Goal: Task Accomplishment & Management: Use online tool/utility

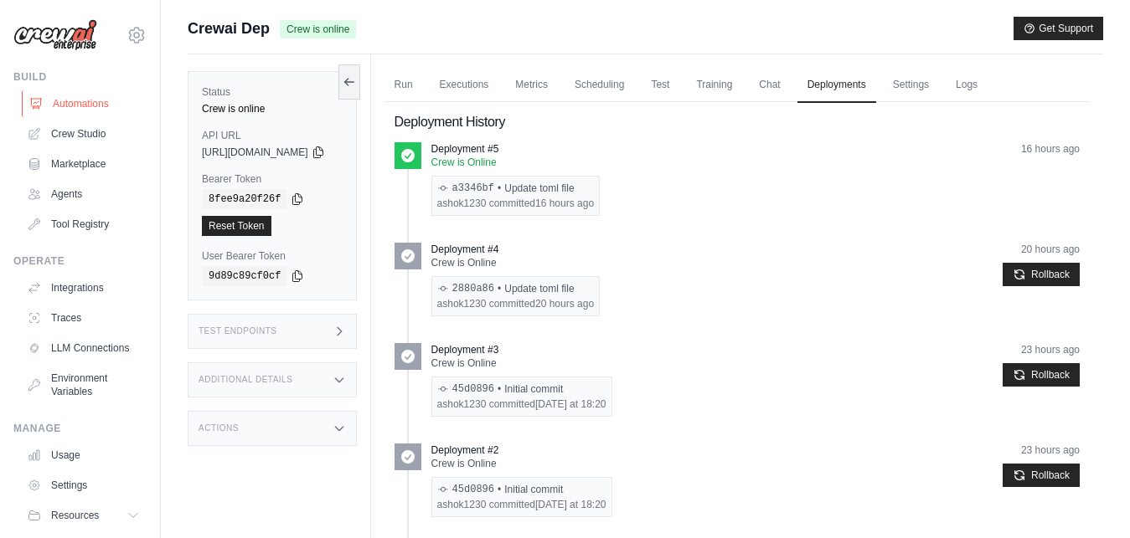
click at [71, 98] on link "Automations" at bounding box center [85, 103] width 126 height 27
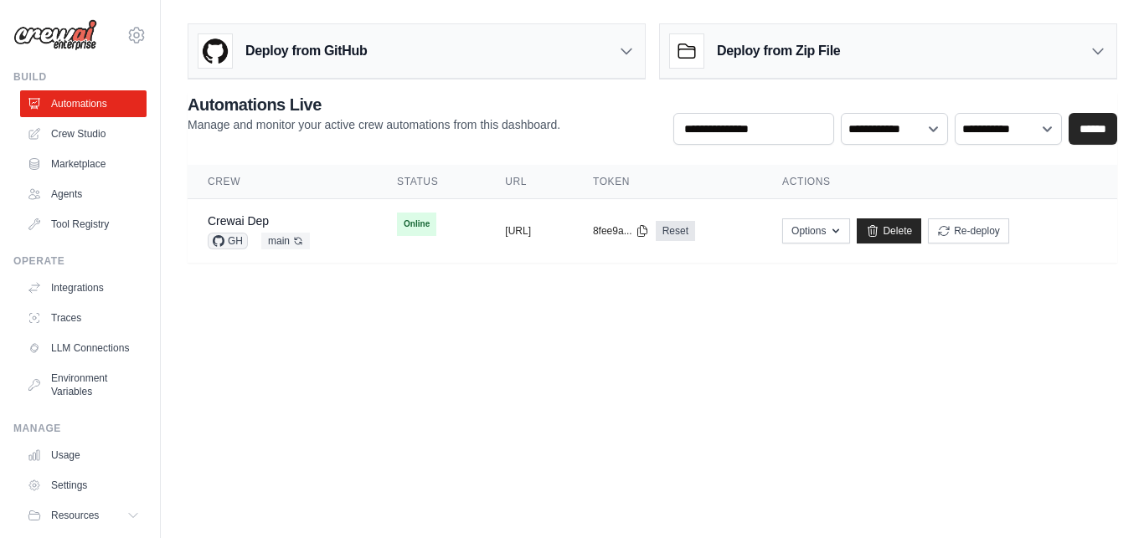
click at [227, 186] on th "Crew" at bounding box center [282, 182] width 189 height 34
click at [245, 220] on link "Crewai Dep" at bounding box center [238, 220] width 61 height 13
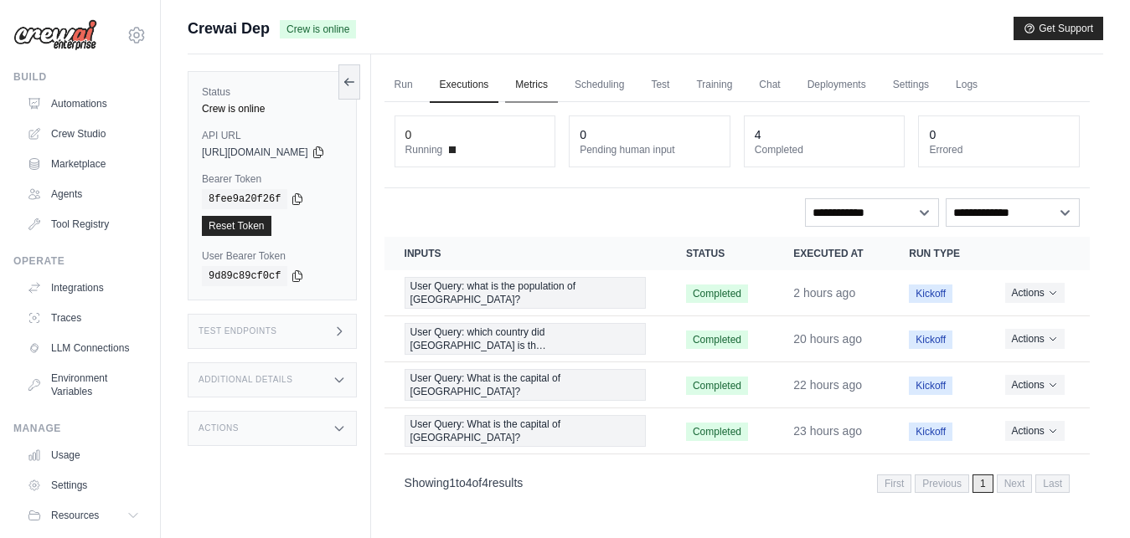
click at [558, 87] on link "Metrics" at bounding box center [531, 85] width 53 height 35
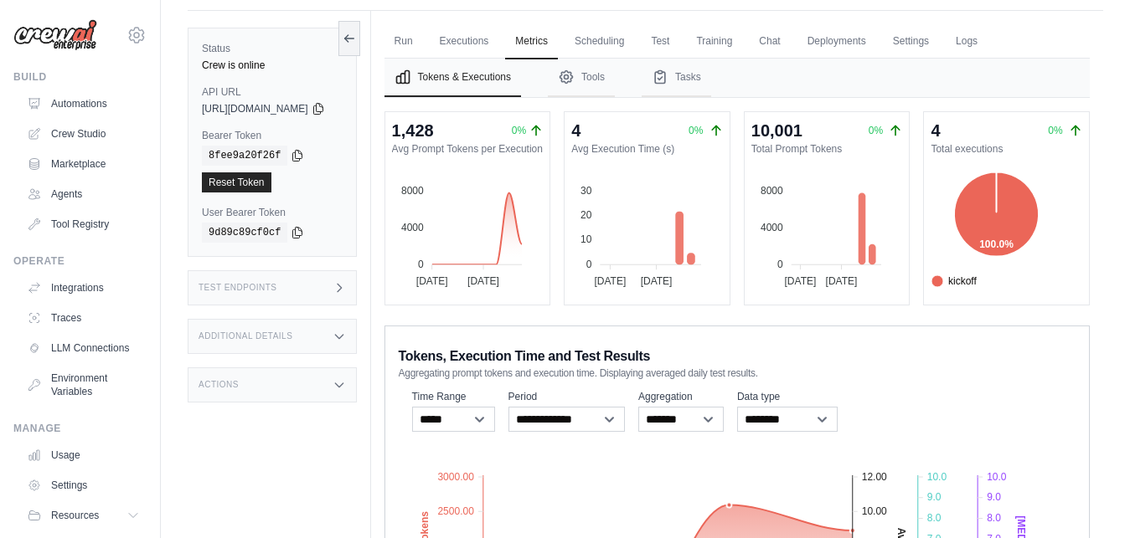
scroll to position [37, 0]
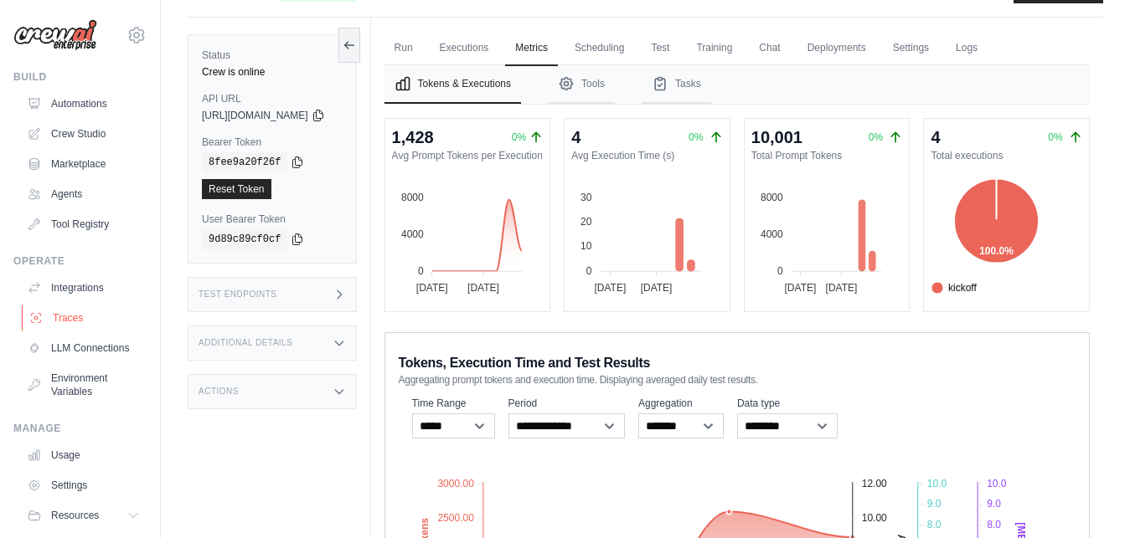
click at [74, 319] on link "Traces" at bounding box center [85, 318] width 126 height 27
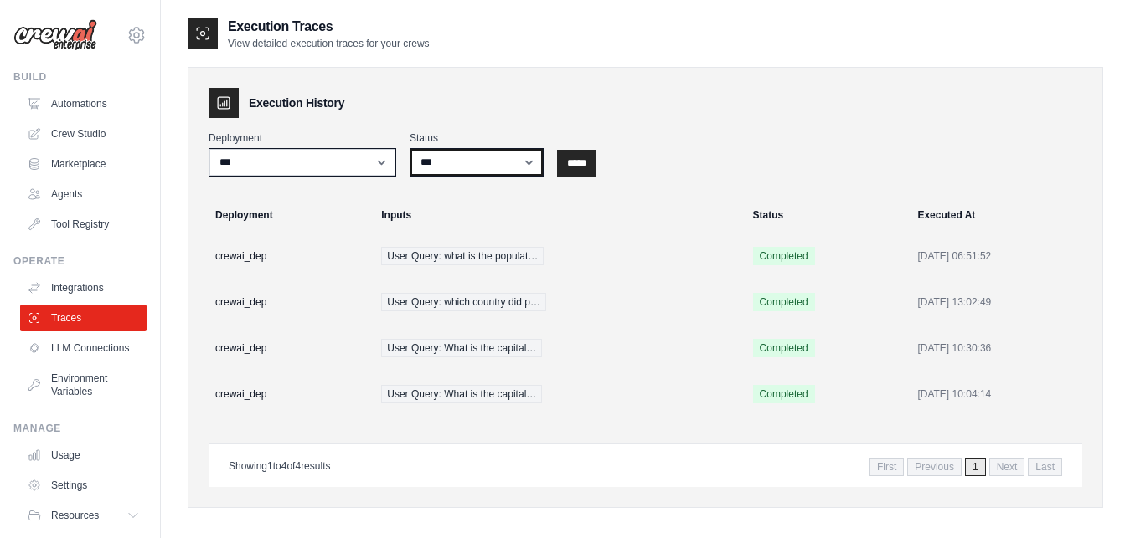
click at [409, 148] on select "*** ********* ******* *****" at bounding box center [476, 162] width 134 height 28
click option "*****" at bounding box center [0, 0] width 0 height 0
click at [409, 148] on select "*** ********* ******* *****" at bounding box center [476, 162] width 134 height 28
select select "*********"
click option "*********" at bounding box center [0, 0] width 0 height 0
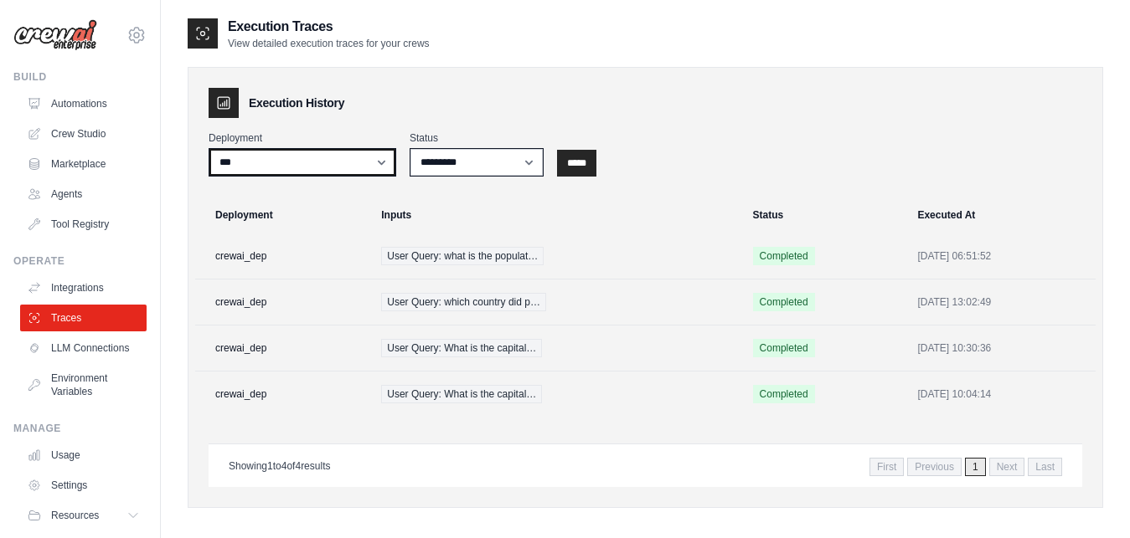
click at [209, 148] on select "**********" at bounding box center [303, 162] width 188 height 28
select select "******"
click option "**********" at bounding box center [0, 0] width 0 height 0
click at [260, 260] on td "crewai_dep" at bounding box center [283, 257] width 176 height 46
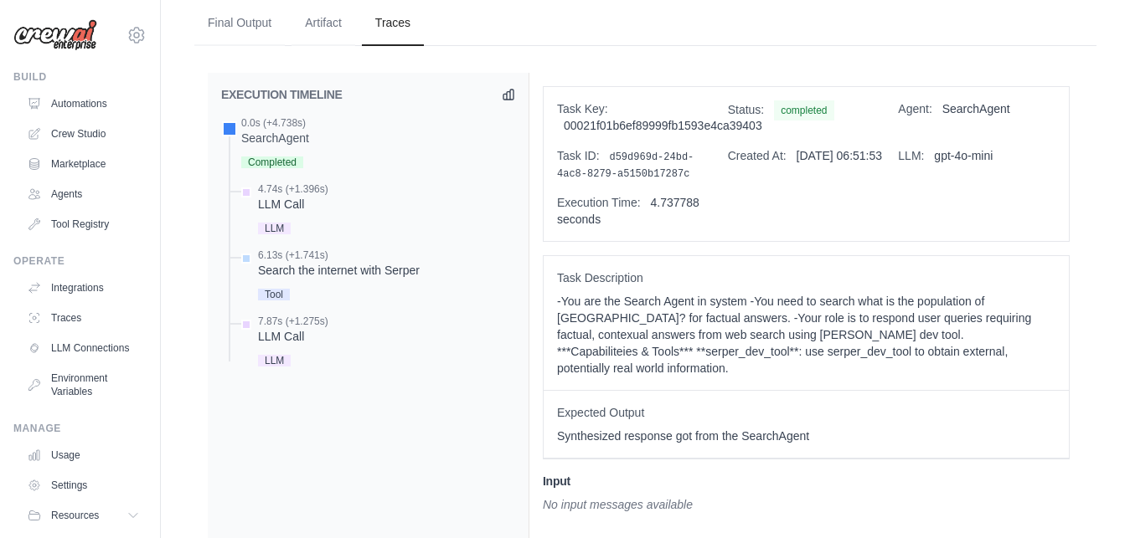
scroll to position [413, 0]
click at [276, 291] on span "Tool" at bounding box center [274, 297] width 32 height 12
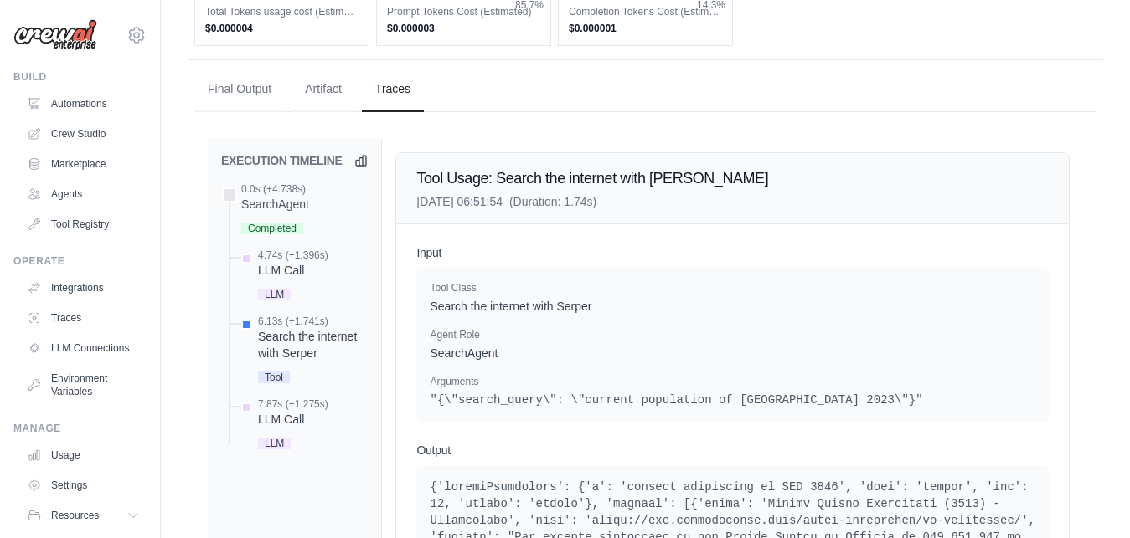
scroll to position [345, 0]
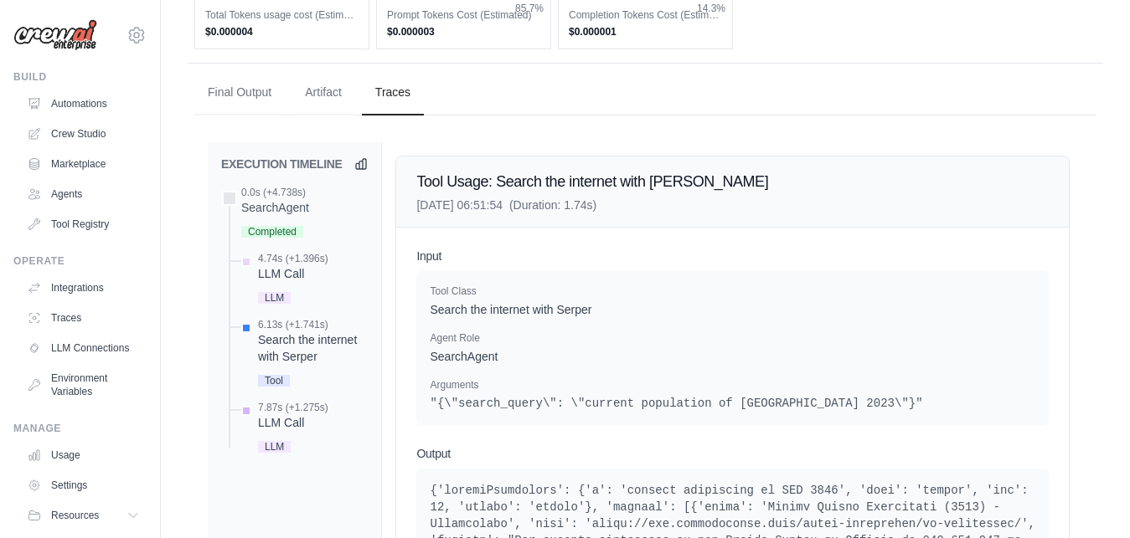
click at [278, 441] on span "LLM" at bounding box center [274, 447] width 33 height 12
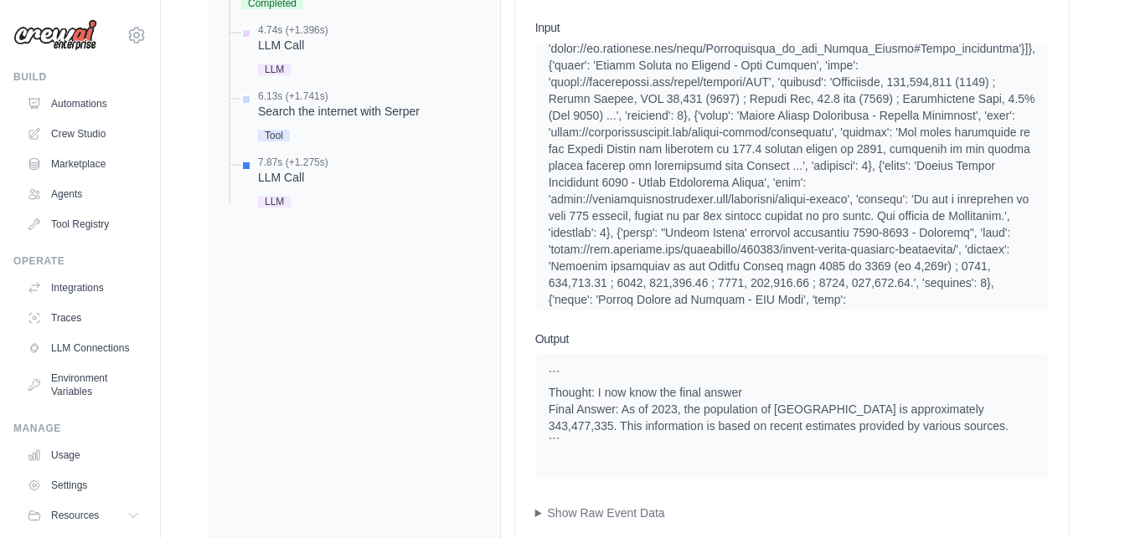
scroll to position [1711, 0]
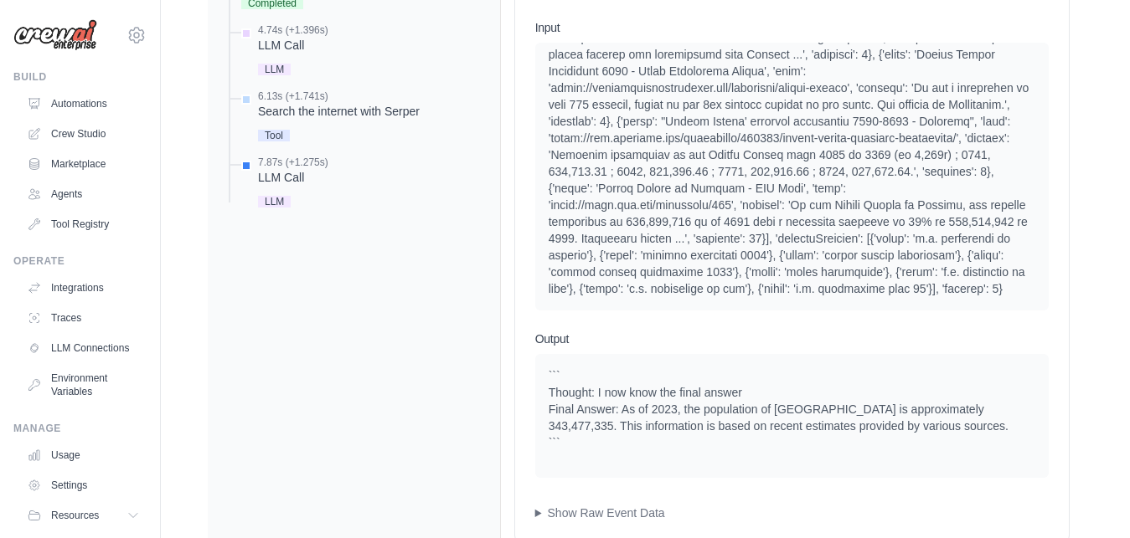
click at [1017, 416] on div "``` Thought: I now know the final answer Final Answer: As of 2023, the populati…" at bounding box center [791, 410] width 487 height 84
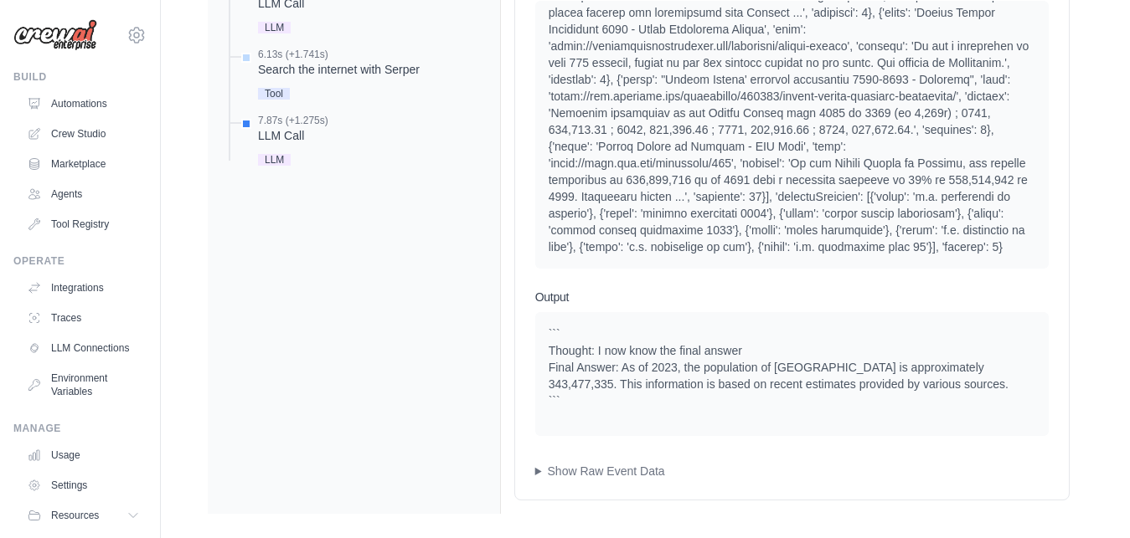
scroll to position [631, 0]
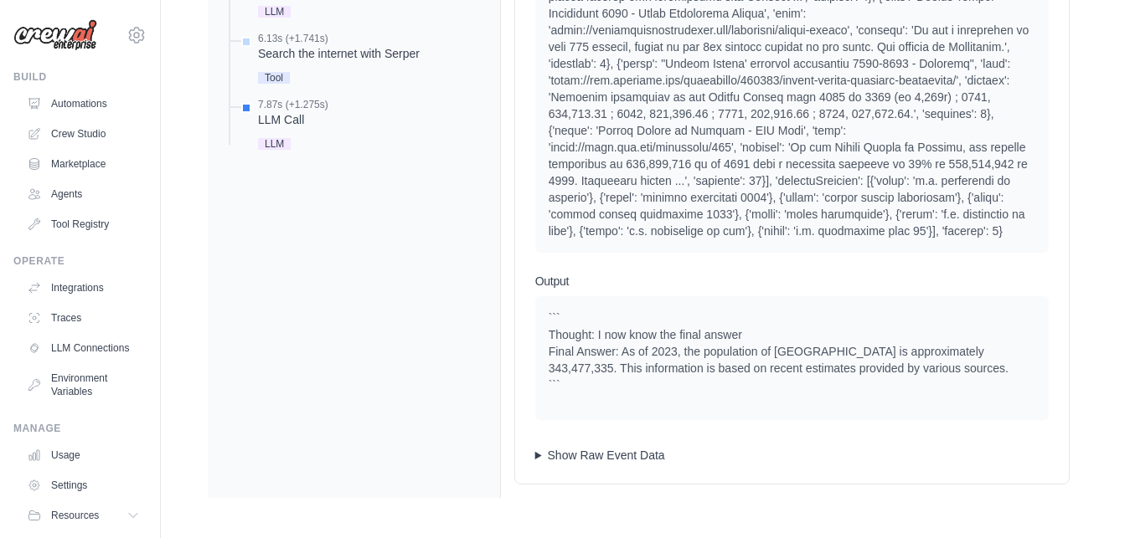
click at [564, 460] on summary "Show Raw Event Data" at bounding box center [791, 455] width 513 height 17
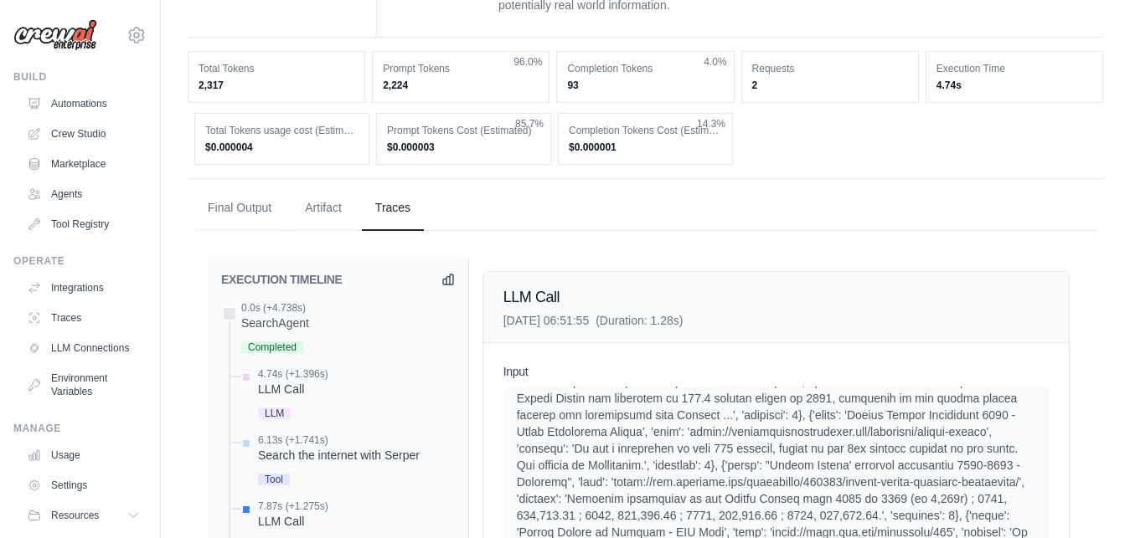
scroll to position [0, 0]
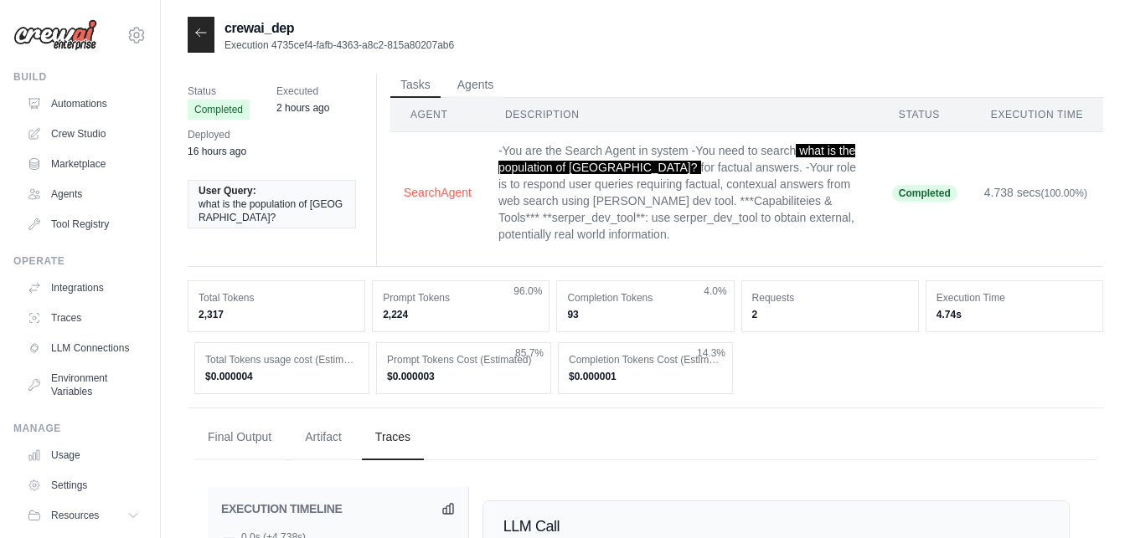
click at [641, 291] on dt "Completion Tokens" at bounding box center [645, 297] width 156 height 13
click at [746, 353] on div "Total Tokens usage cost (Estimated) $0.000004 Prompt Tokens Cost (Estimated) $0…" at bounding box center [645, 368] width 902 height 52
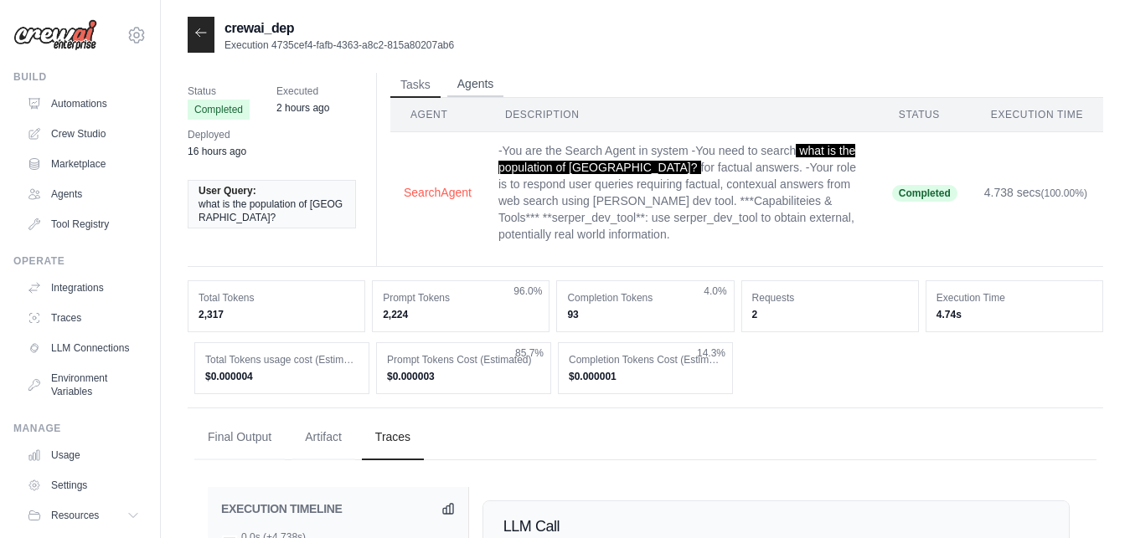
click at [477, 89] on button "Agents" at bounding box center [475, 84] width 57 height 25
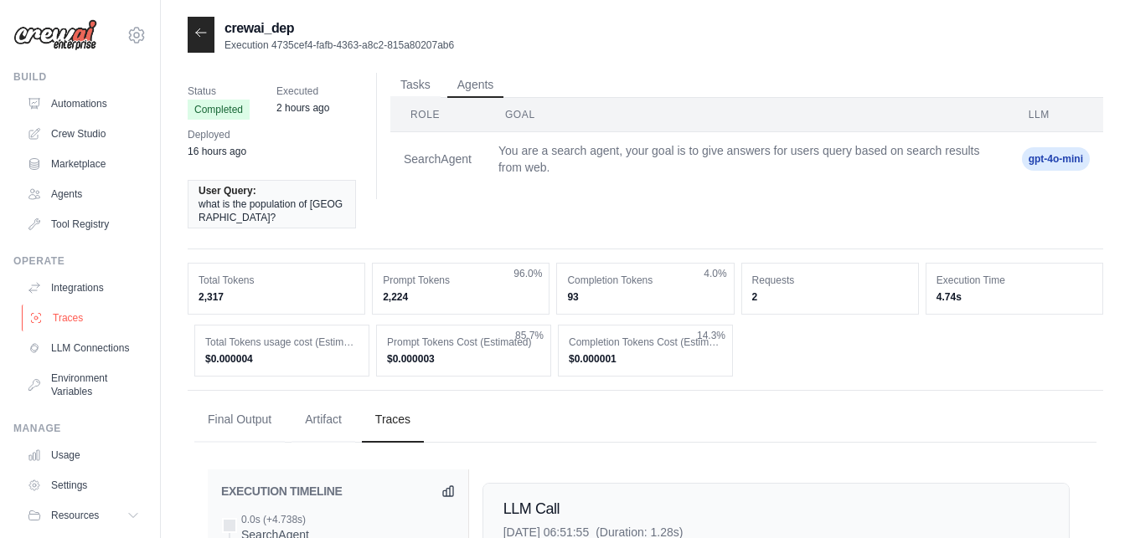
click at [64, 322] on link "Traces" at bounding box center [85, 318] width 126 height 27
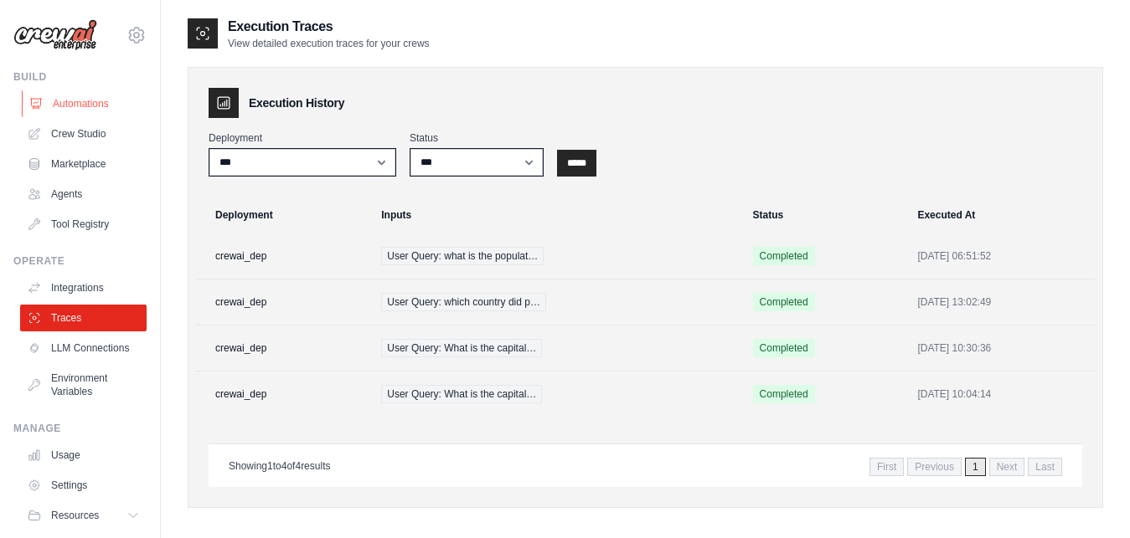
click at [83, 111] on link "Automations" at bounding box center [85, 103] width 126 height 27
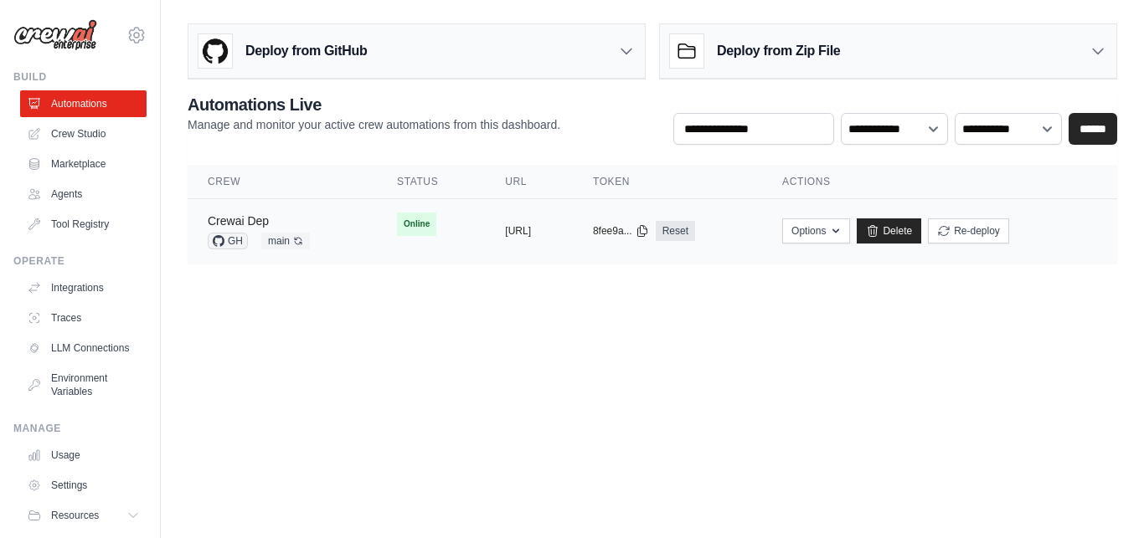
click at [260, 216] on link "Crewai Dep" at bounding box center [238, 220] width 61 height 13
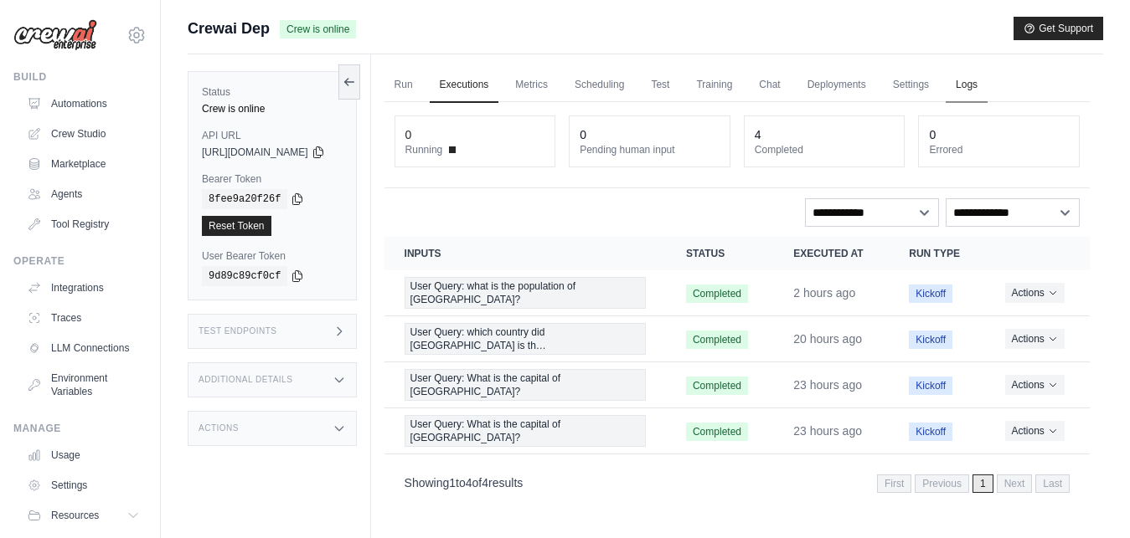
click at [987, 78] on link "Logs" at bounding box center [966, 85] width 42 height 35
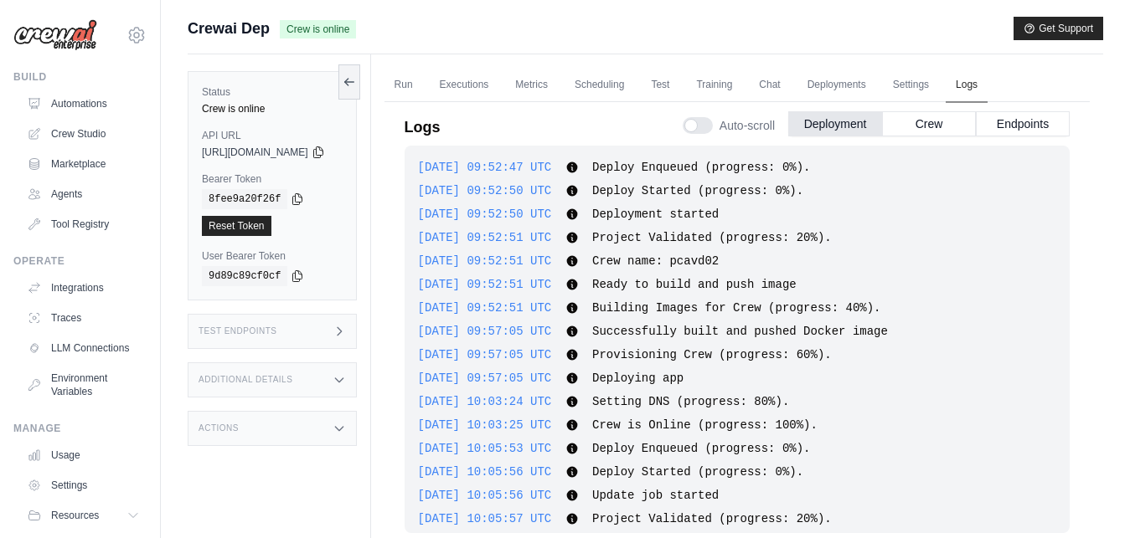
scroll to position [1304, 0]
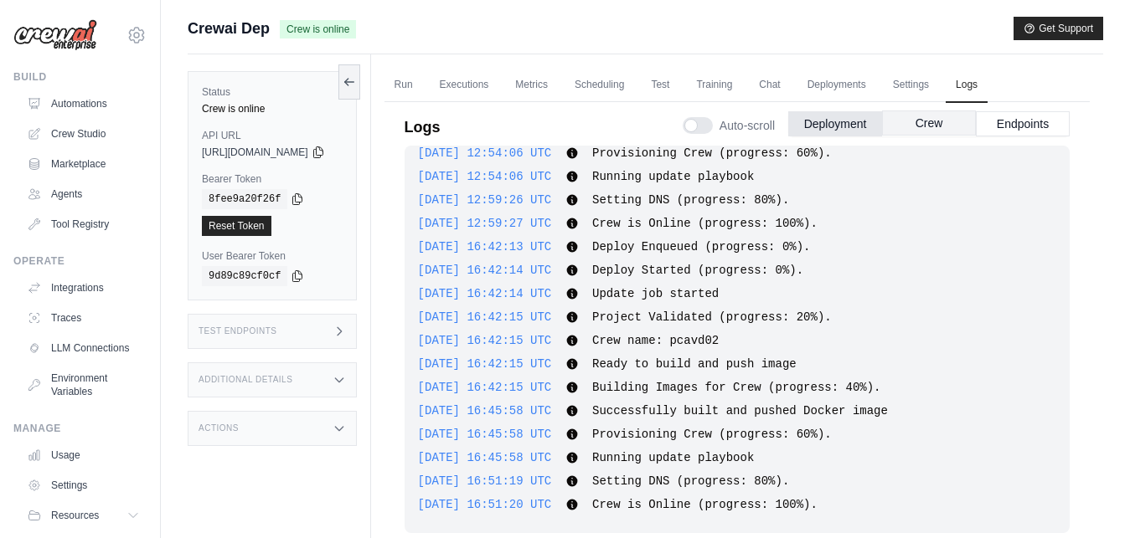
click at [905, 126] on button "Crew" at bounding box center [929, 123] width 94 height 25
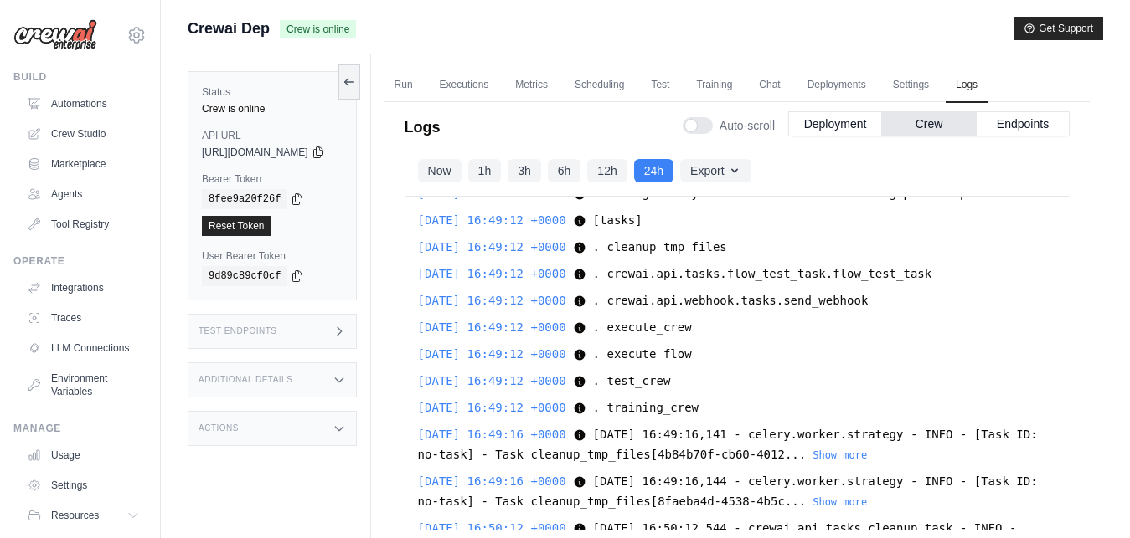
scroll to position [0, 0]
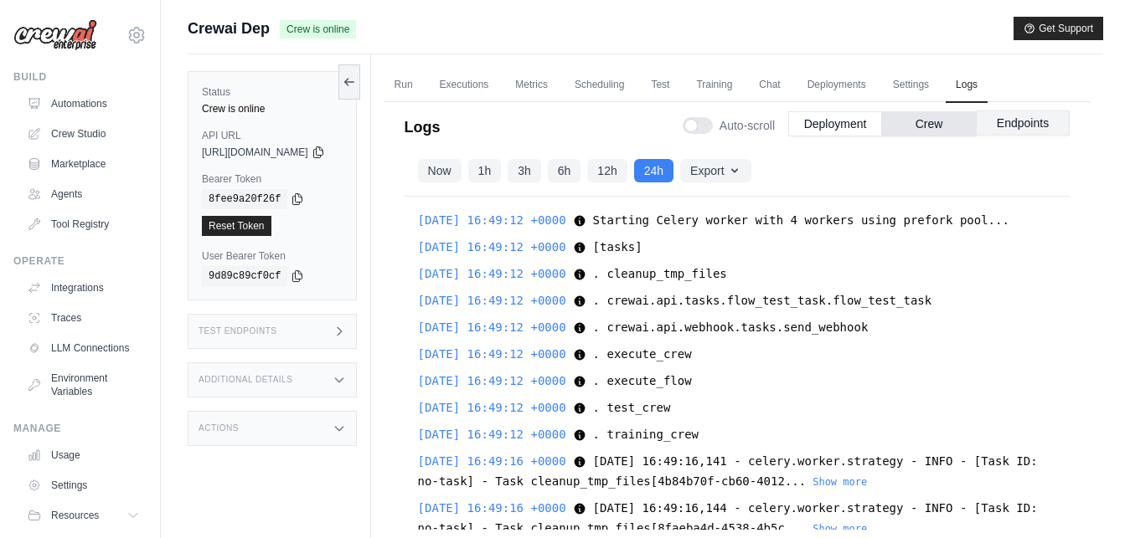
click at [1012, 116] on button "Endpoints" at bounding box center [1023, 123] width 94 height 25
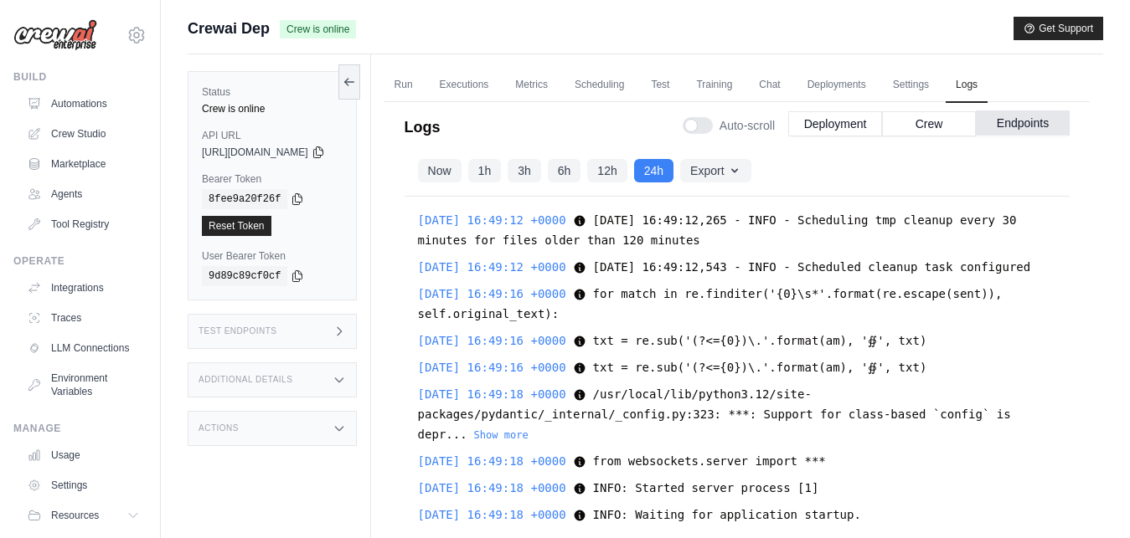
scroll to position [17888, 0]
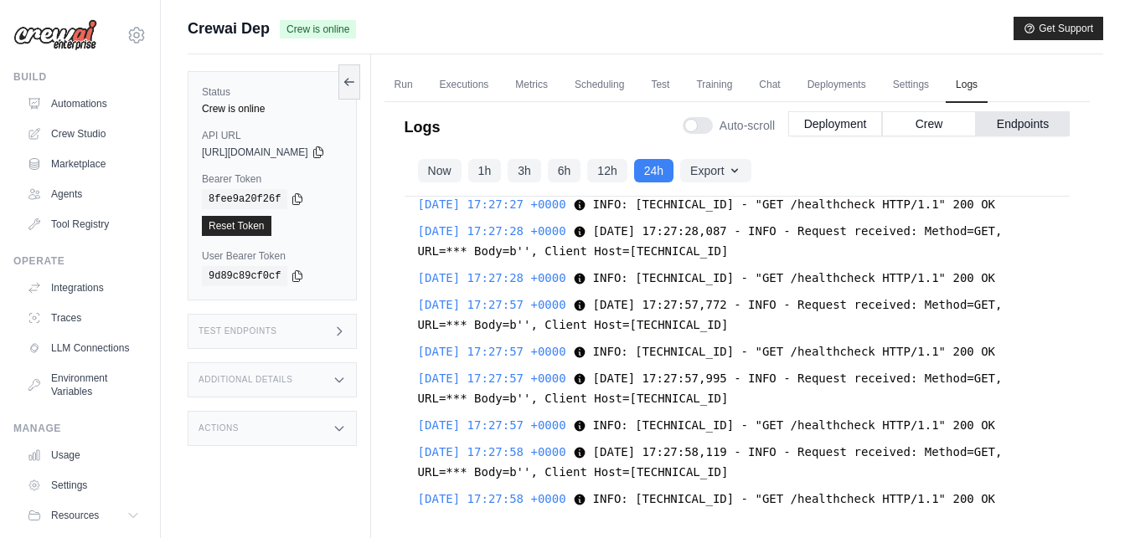
click at [499, 380] on span "2025-09-03 17:27:57 +0000" at bounding box center [492, 378] width 148 height 13
click at [80, 111] on link "Automations" at bounding box center [85, 103] width 126 height 27
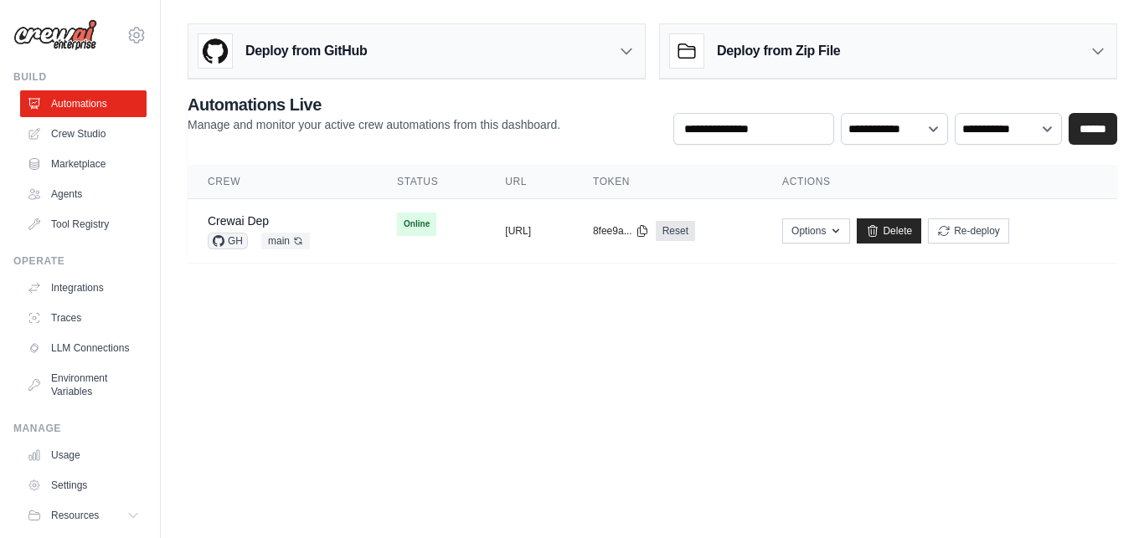
click at [640, 306] on body "[EMAIL_ADDRESS][DOMAIN_NAME] Settings Build Automations Crew Studio" at bounding box center [572, 269] width 1144 height 538
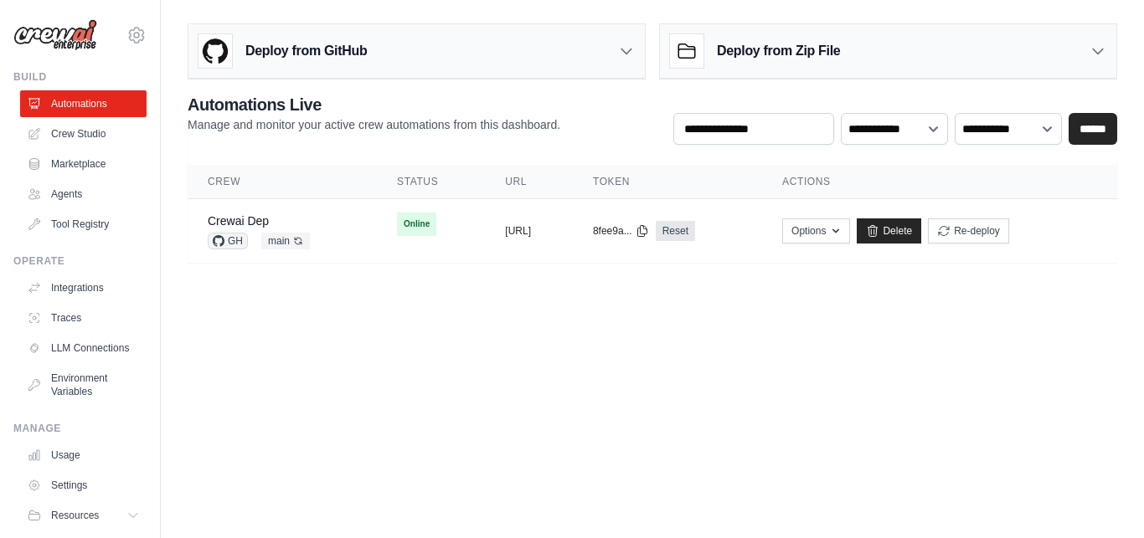
click at [640, 306] on body "[EMAIL_ADDRESS][DOMAIN_NAME] Settings Build Automations Crew Studio" at bounding box center [572, 269] width 1144 height 538
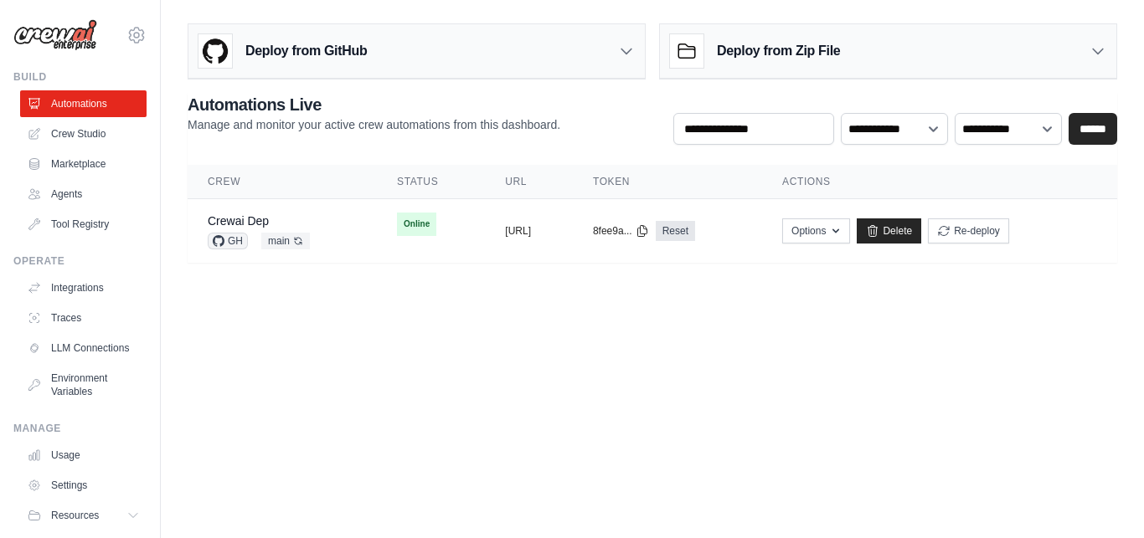
click at [640, 306] on body "[EMAIL_ADDRESS][DOMAIN_NAME] Settings Build Automations Crew Studio" at bounding box center [572, 269] width 1144 height 538
click at [531, 233] on button "[URL]" at bounding box center [518, 230] width 26 height 13
click at [675, 348] on body "[EMAIL_ADDRESS][DOMAIN_NAME] Settings Build Automations Crew Studio" at bounding box center [572, 269] width 1144 height 538
click at [262, 215] on link "Crewai Dep" at bounding box center [238, 220] width 61 height 13
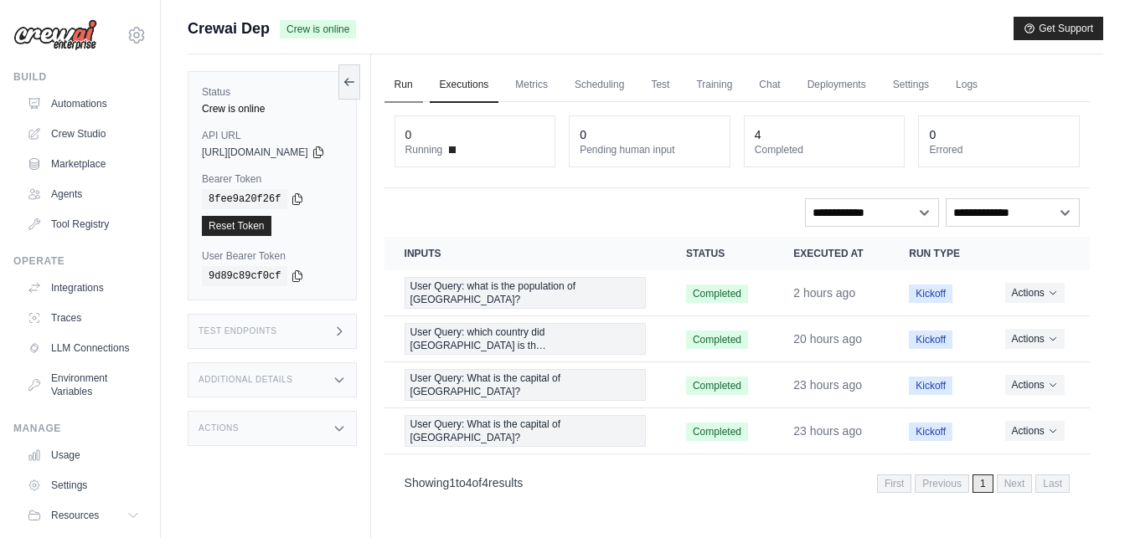
click at [423, 87] on link "Run" at bounding box center [403, 85] width 39 height 35
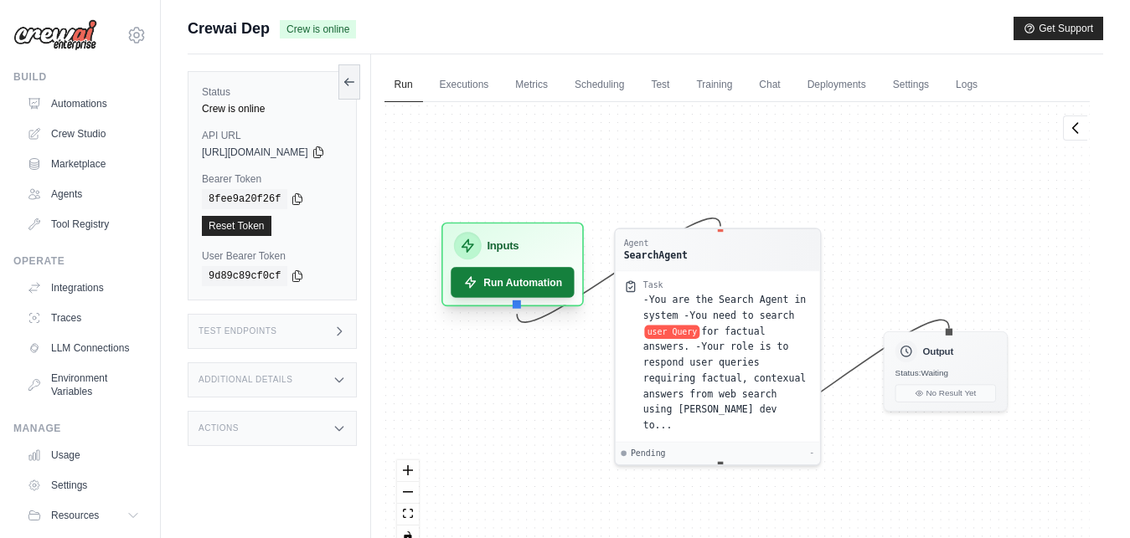
click at [544, 280] on button "Run Automation" at bounding box center [511, 282] width 123 height 30
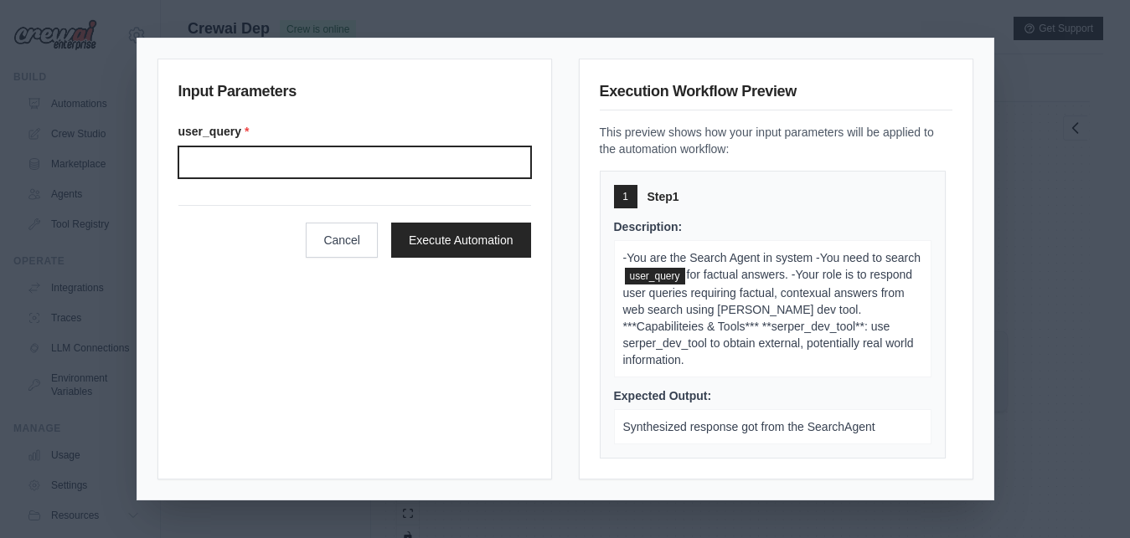
click at [289, 178] on input "User query" at bounding box center [354, 163] width 353 height 32
type input "*"
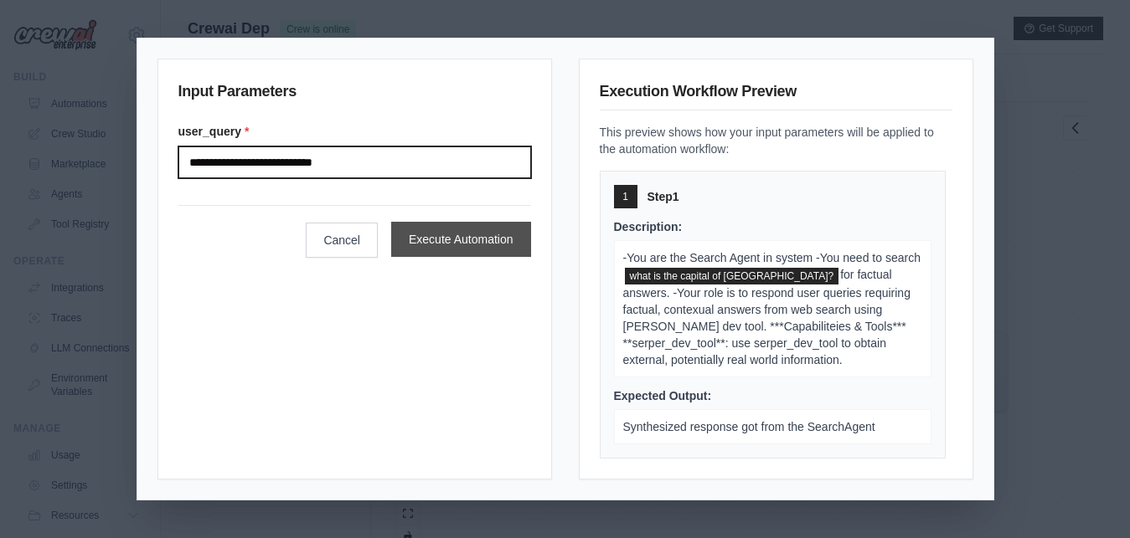
type input "**********"
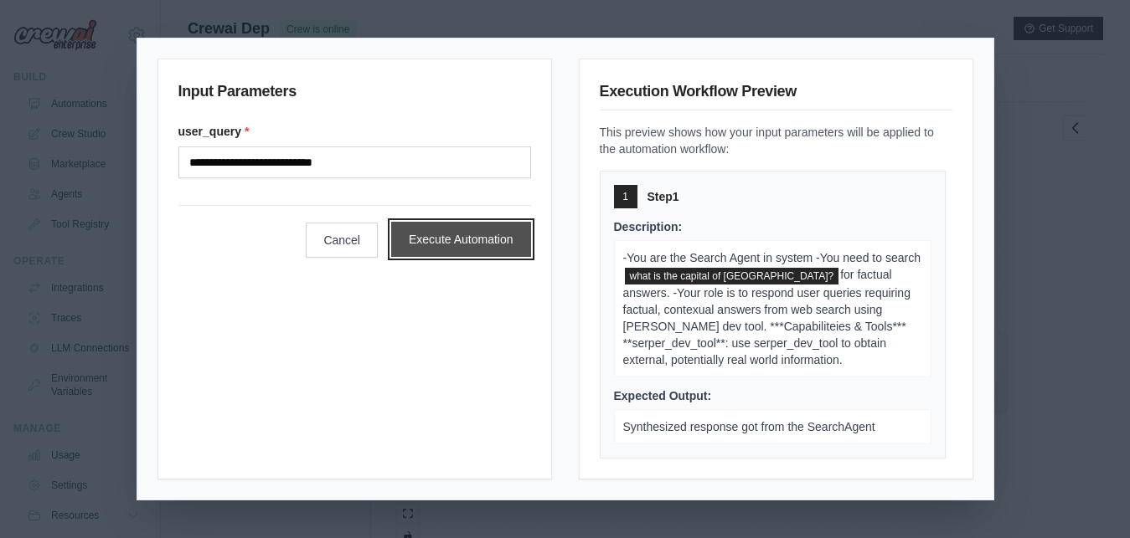
click at [449, 243] on button "Execute Automation" at bounding box center [461, 239] width 140 height 35
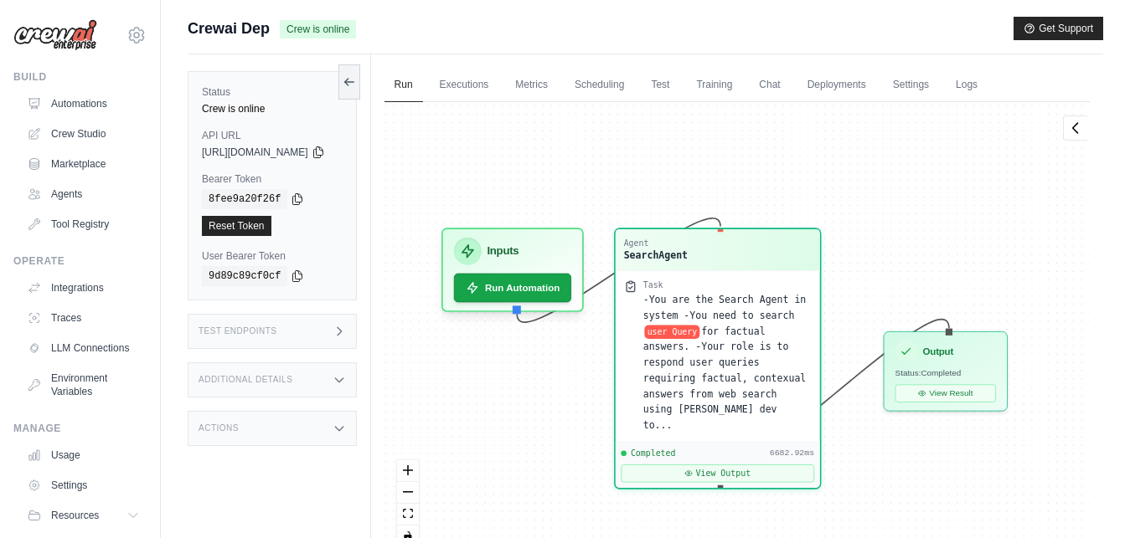
scroll to position [1120, 0]
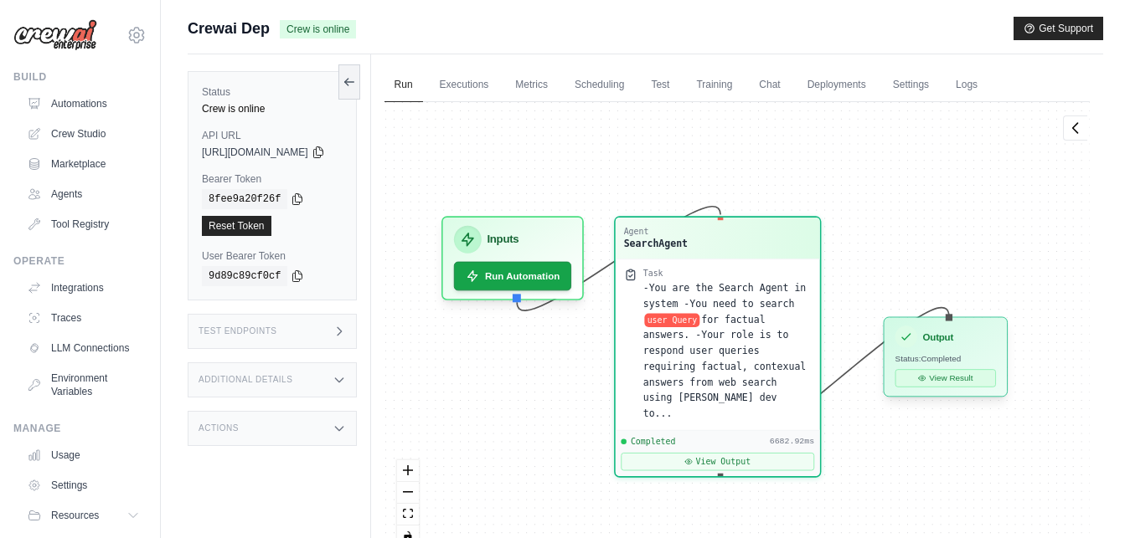
click at [976, 386] on button "View Result" at bounding box center [944, 378] width 100 height 18
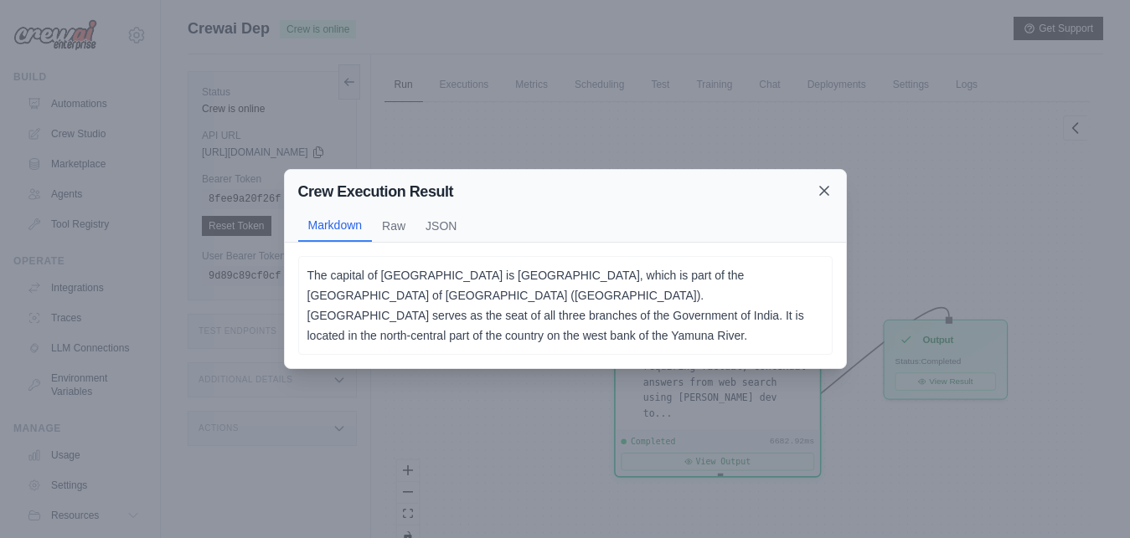
click at [821, 199] on icon at bounding box center [824, 191] width 17 height 17
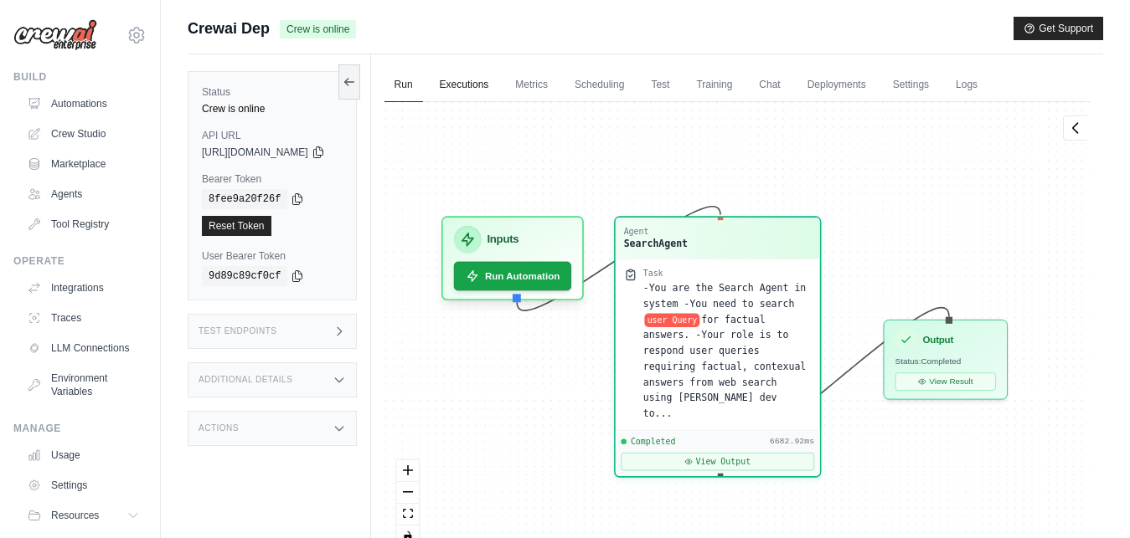
click at [497, 95] on link "Executions" at bounding box center [465, 85] width 70 height 35
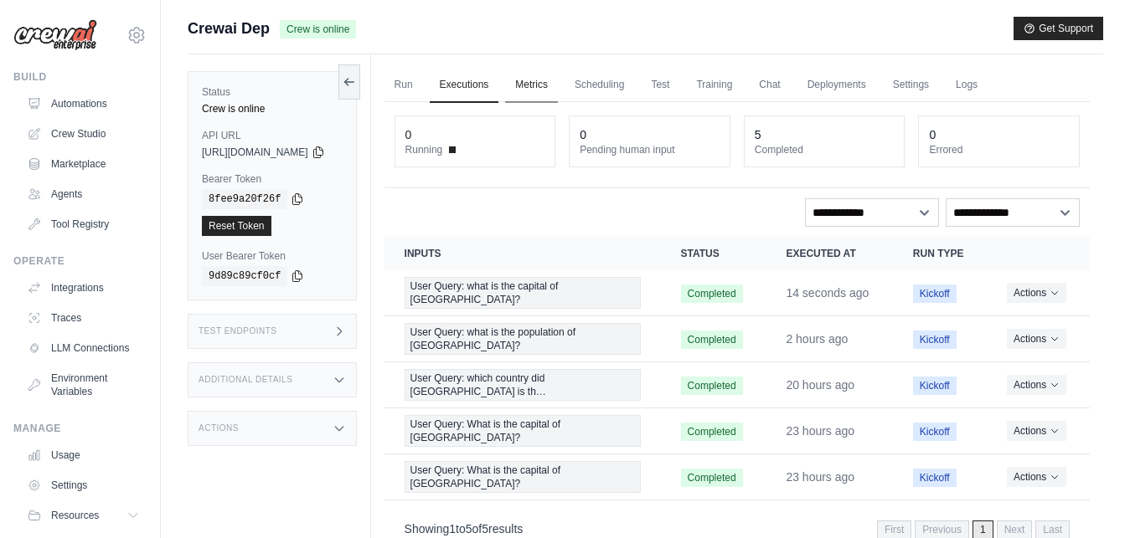
click at [557, 99] on link "Metrics" at bounding box center [531, 85] width 53 height 35
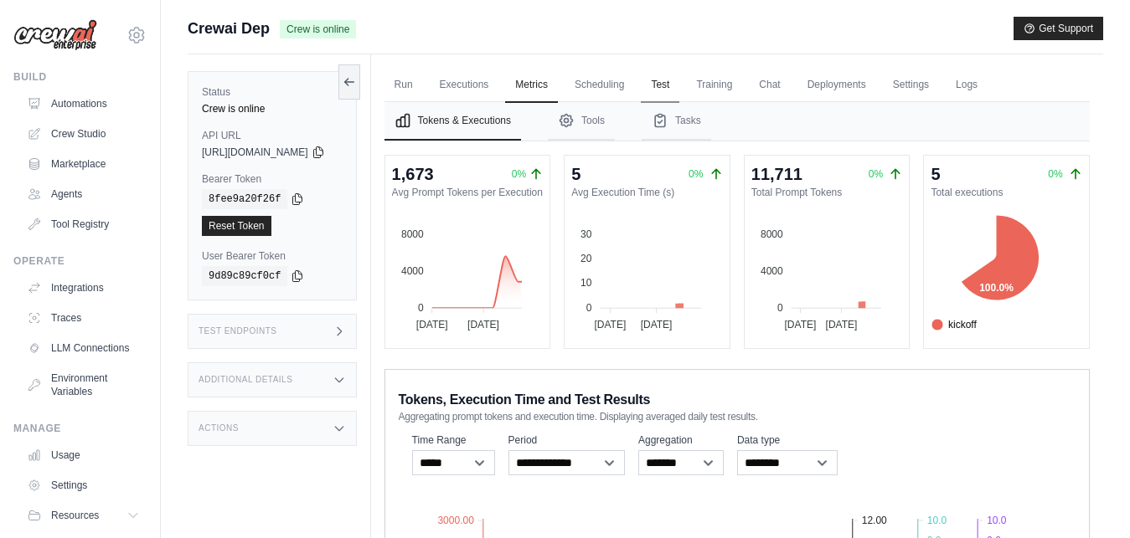
click at [679, 81] on link "Test" at bounding box center [660, 85] width 39 height 35
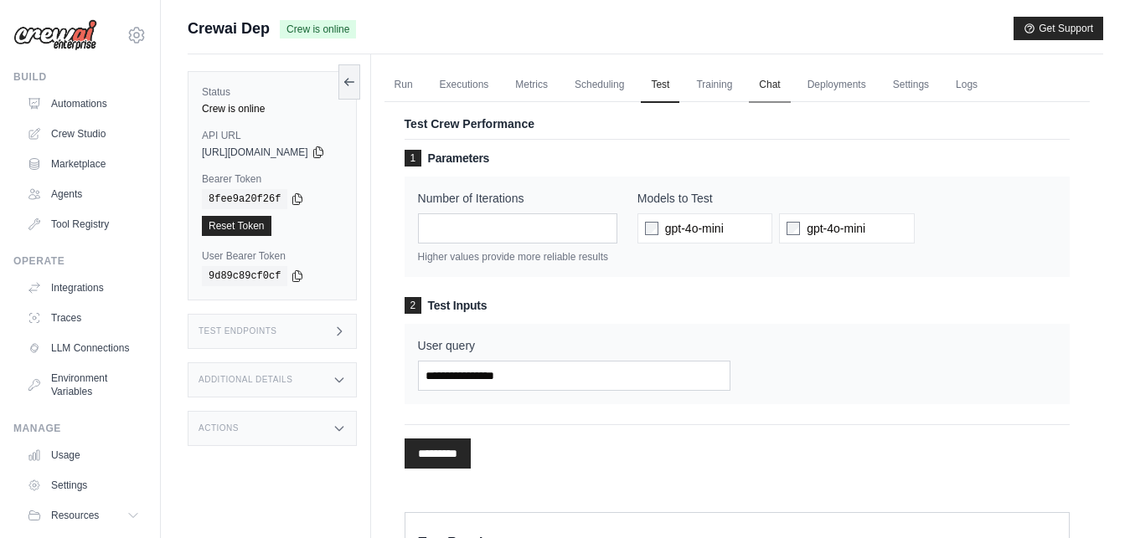
click at [790, 87] on link "Chat" at bounding box center [769, 85] width 41 height 35
click at [987, 80] on link "Logs" at bounding box center [966, 85] width 42 height 35
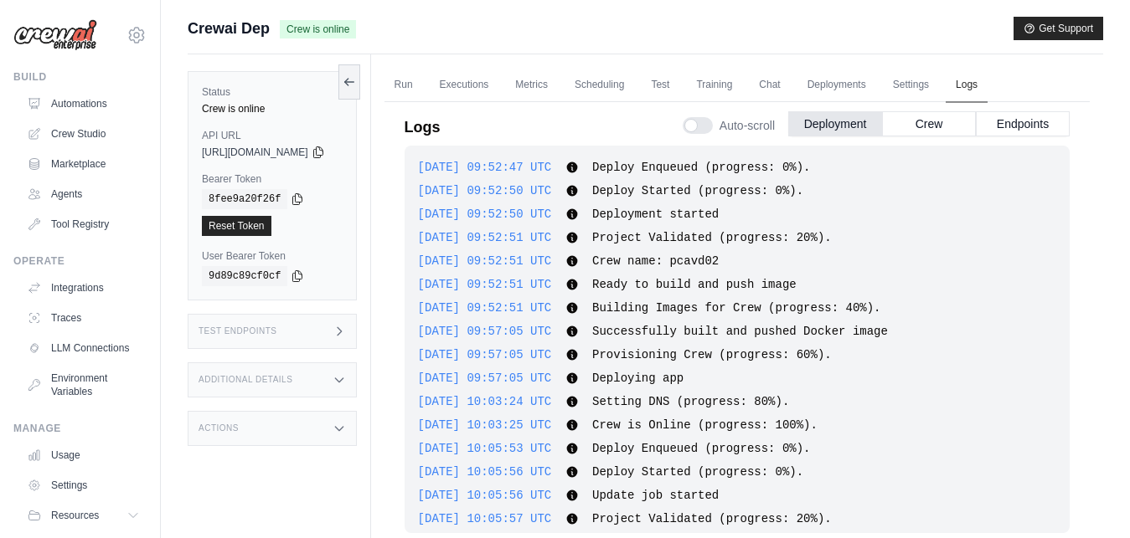
scroll to position [1304, 0]
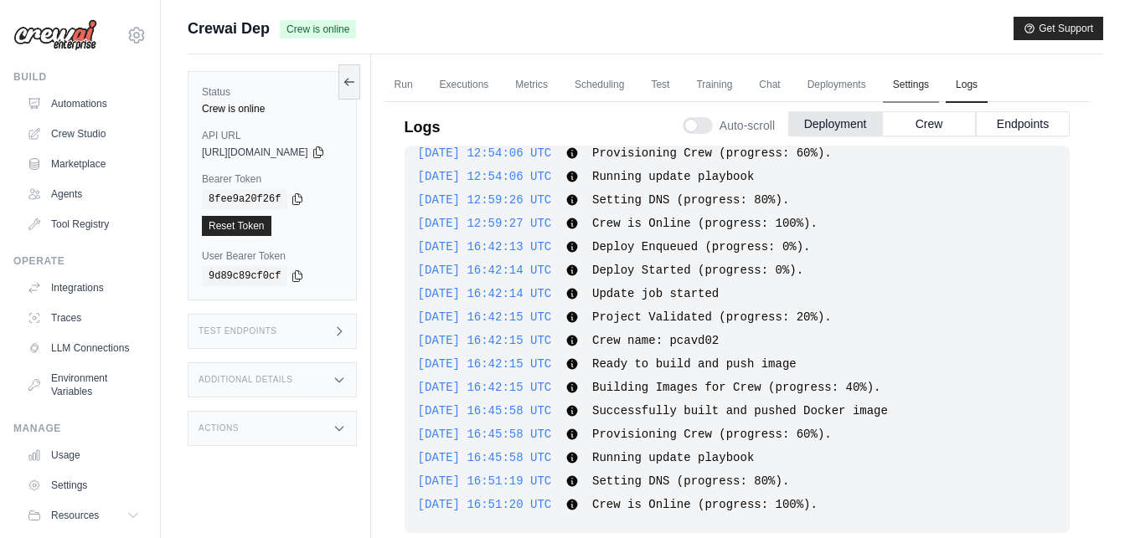
click at [925, 93] on link "Settings" at bounding box center [911, 85] width 56 height 35
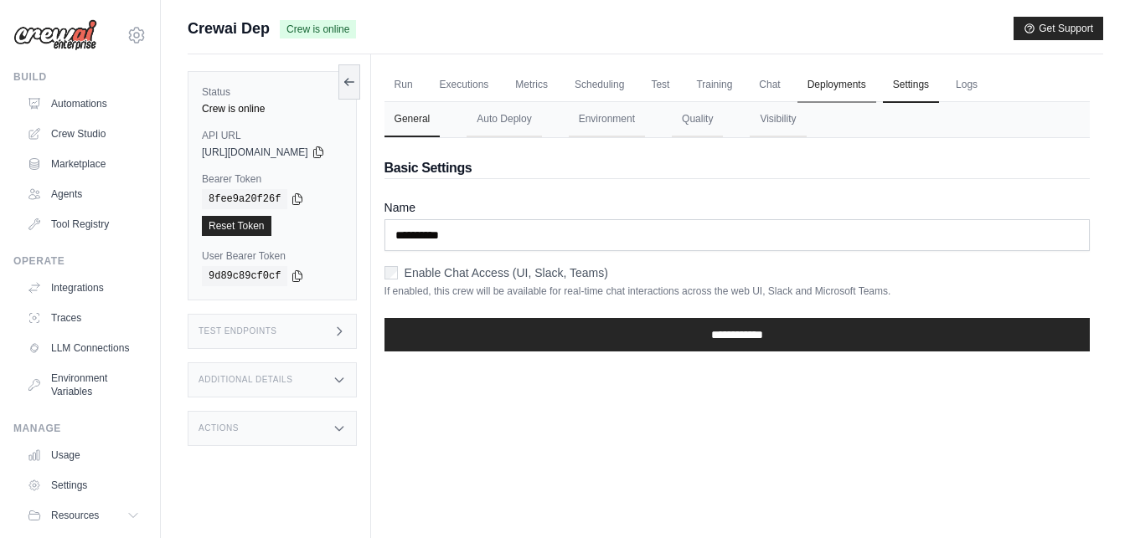
click at [876, 85] on link "Deployments" at bounding box center [836, 85] width 79 height 35
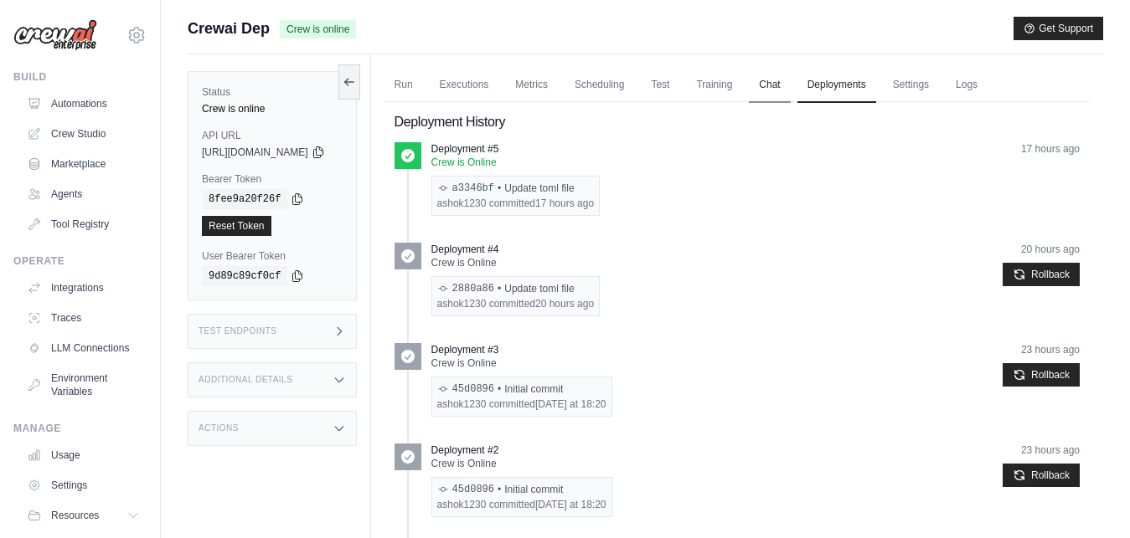
click at [790, 93] on link "Chat" at bounding box center [769, 85] width 41 height 35
click at [679, 82] on link "Test" at bounding box center [660, 85] width 39 height 35
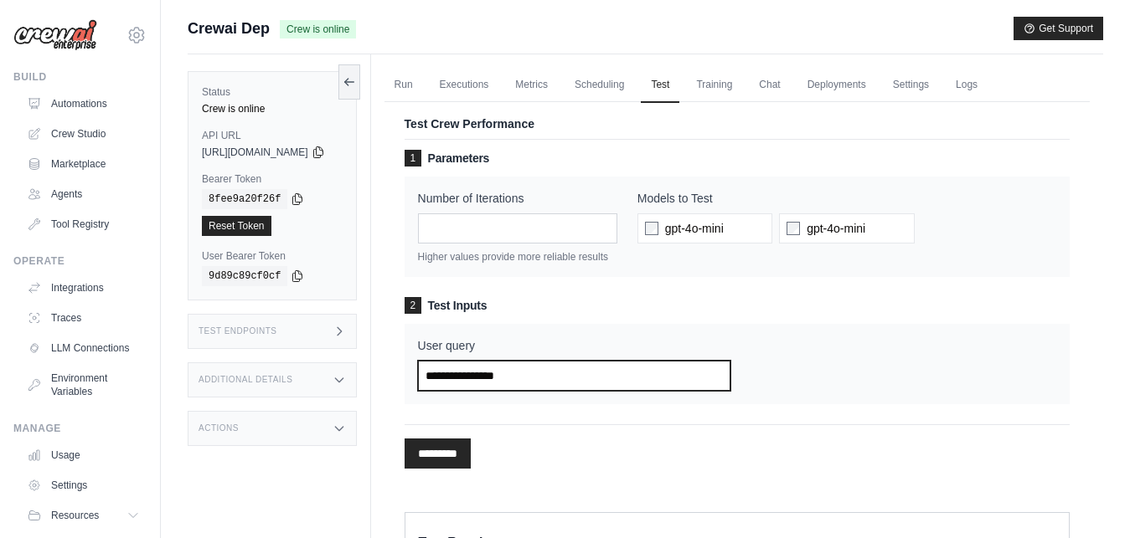
click at [499, 382] on input "User query" at bounding box center [574, 376] width 312 height 30
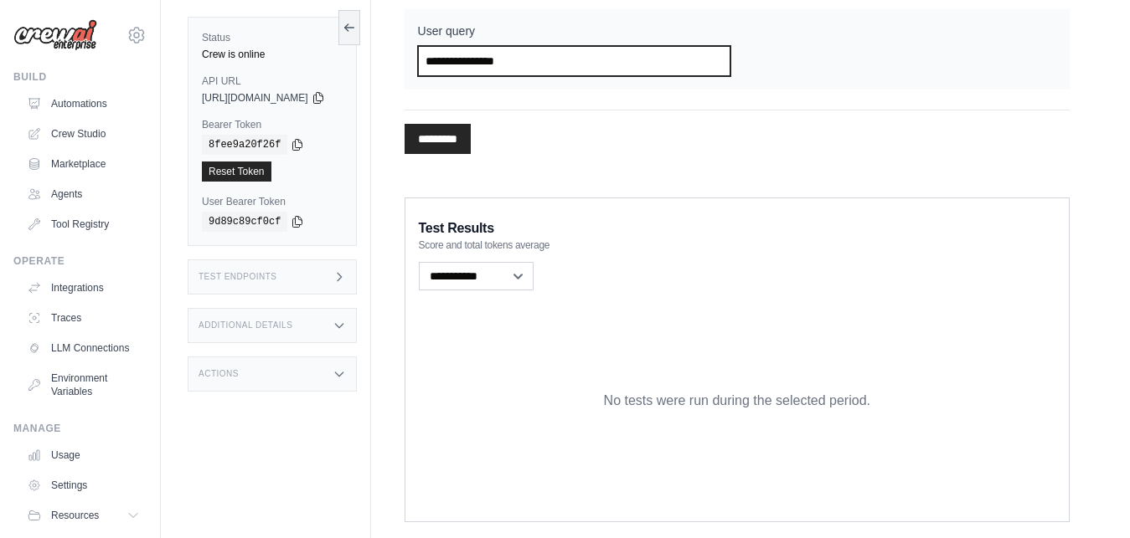
scroll to position [317, 0]
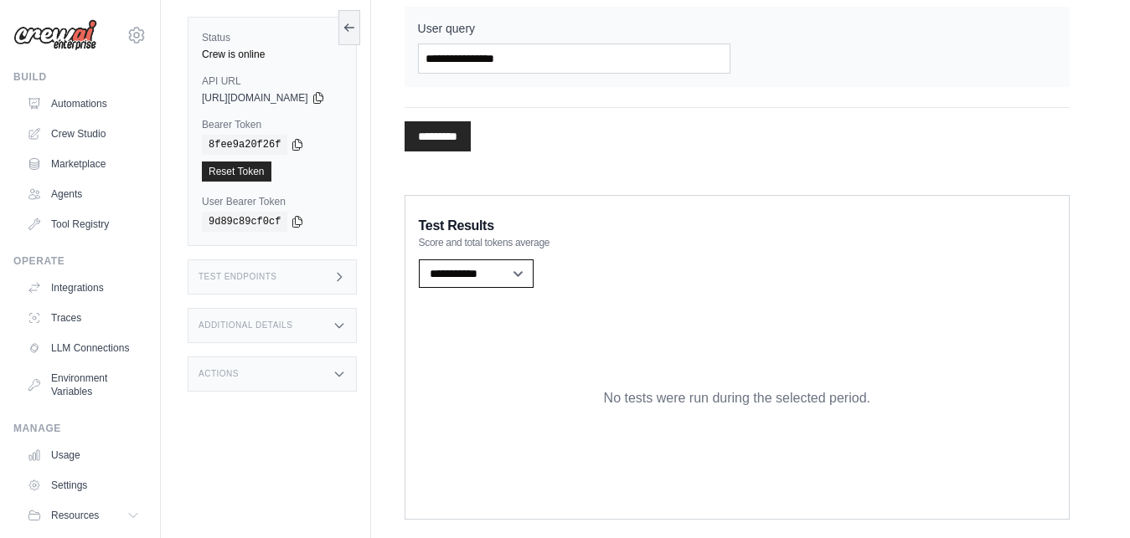
click at [419, 260] on select "**********" at bounding box center [476, 274] width 115 height 28
click at [1109, 315] on div "Submit a support request Describe your issue or question * Please be specific a…" at bounding box center [645, 126] width 969 height 854
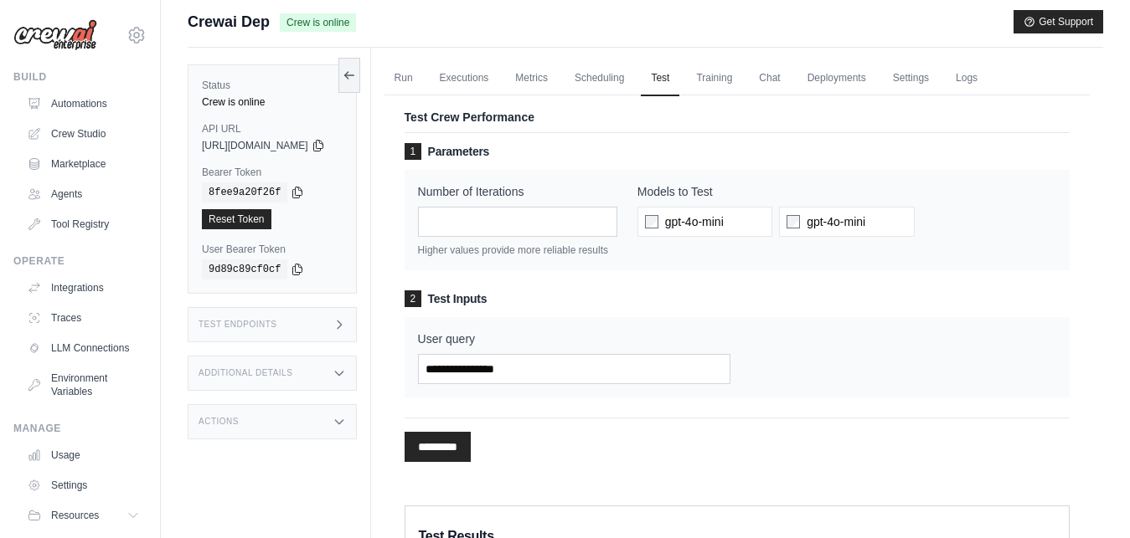
scroll to position [0, 0]
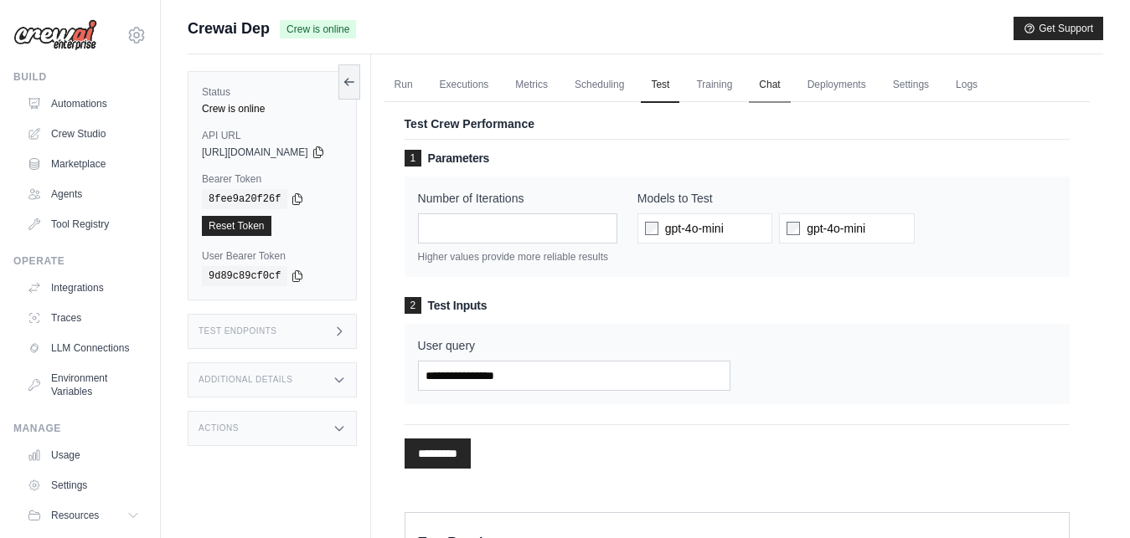
click at [790, 96] on link "Chat" at bounding box center [769, 85] width 41 height 35
click at [423, 88] on link "Run" at bounding box center [403, 85] width 39 height 35
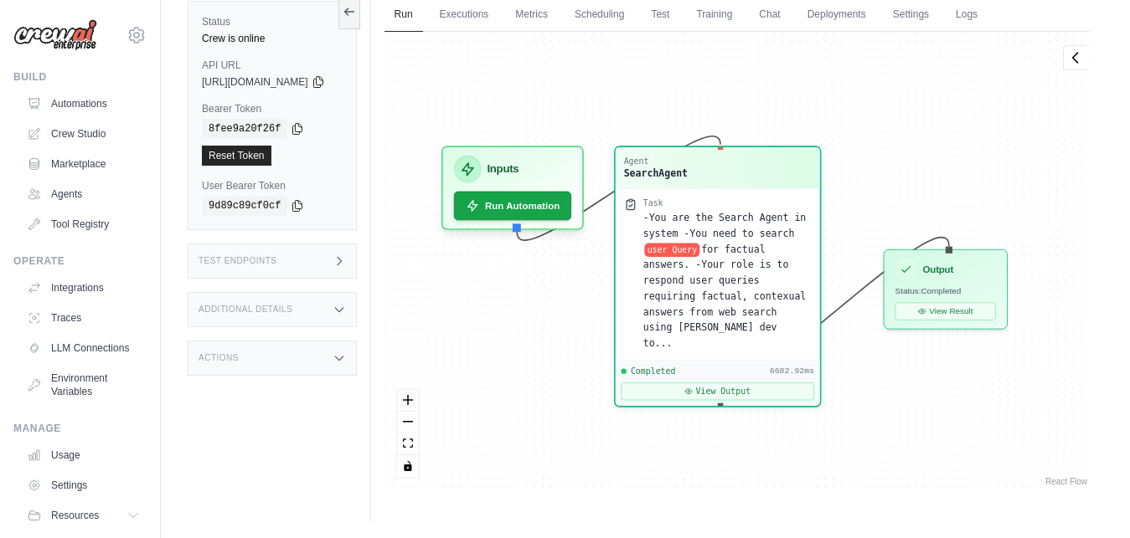
scroll to position [71, 0]
click at [485, 15] on link "Executions" at bounding box center [465, 14] width 70 height 35
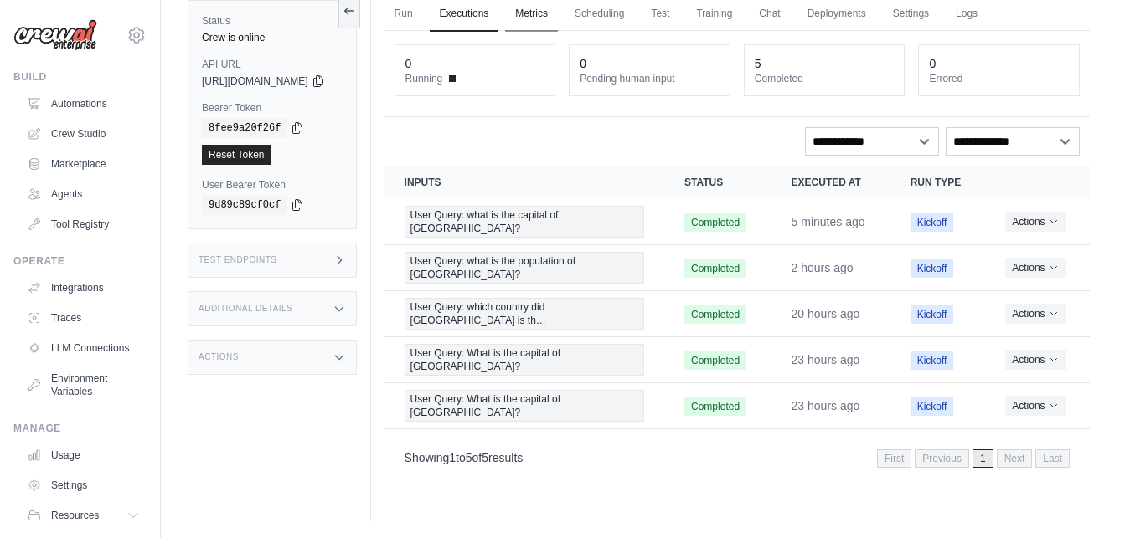
click at [558, 18] on link "Metrics" at bounding box center [531, 14] width 53 height 35
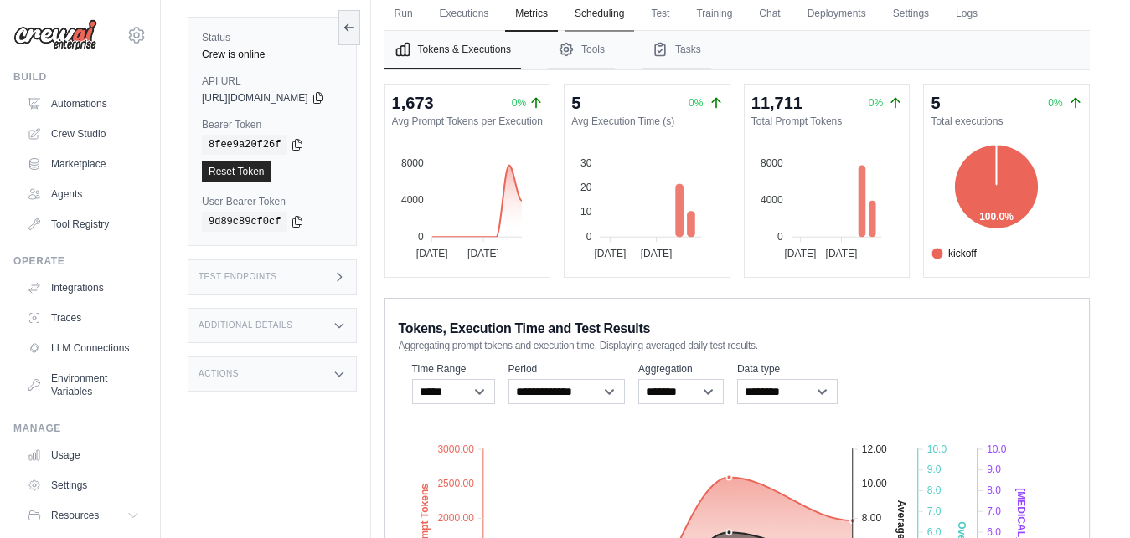
click at [621, 26] on link "Scheduling" at bounding box center [599, 14] width 70 height 35
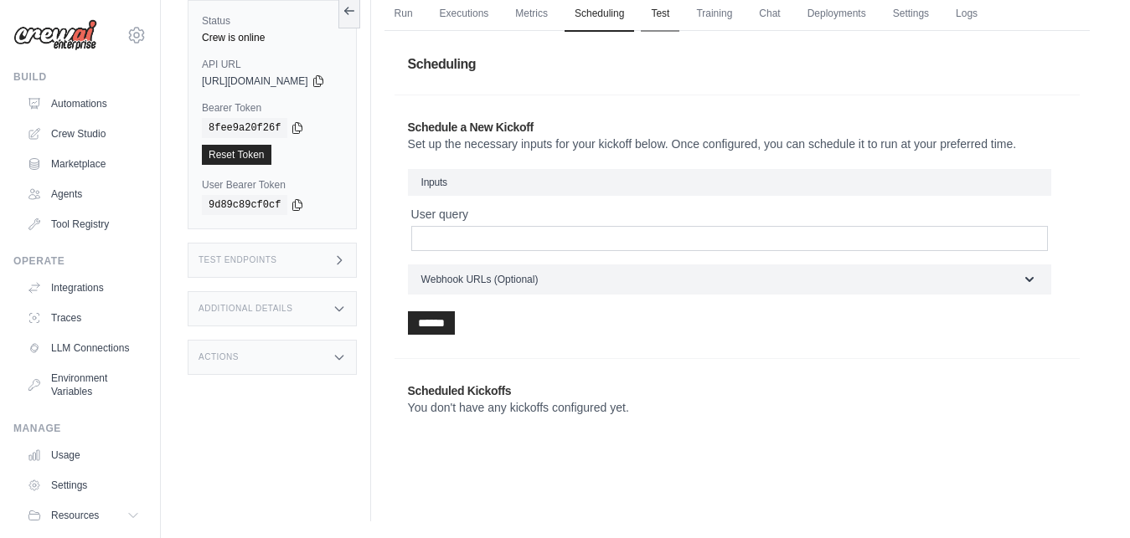
click at [679, 17] on link "Test" at bounding box center [660, 14] width 39 height 35
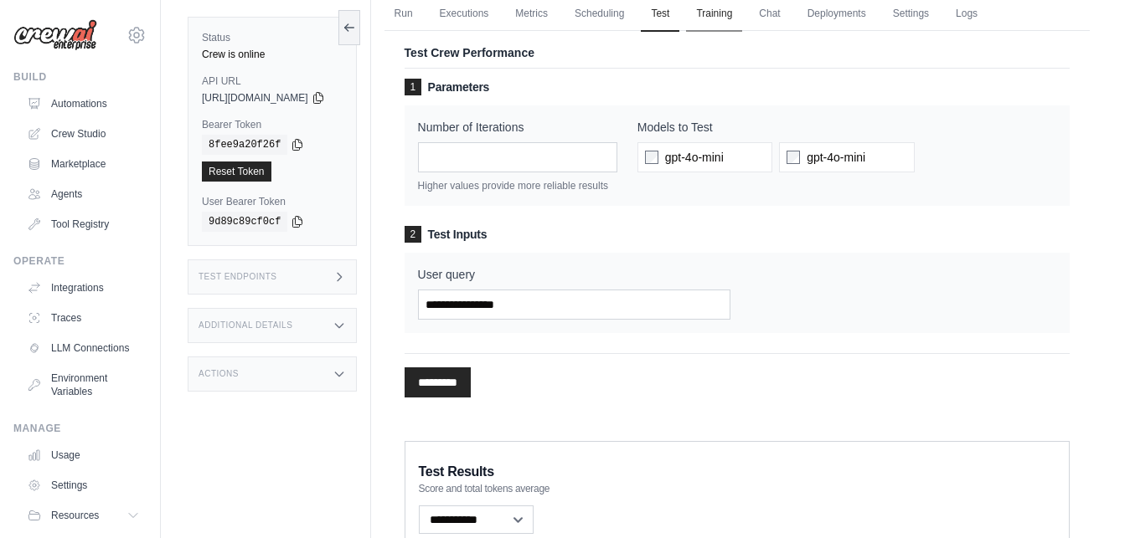
click at [723, 19] on link "Training" at bounding box center [714, 14] width 56 height 35
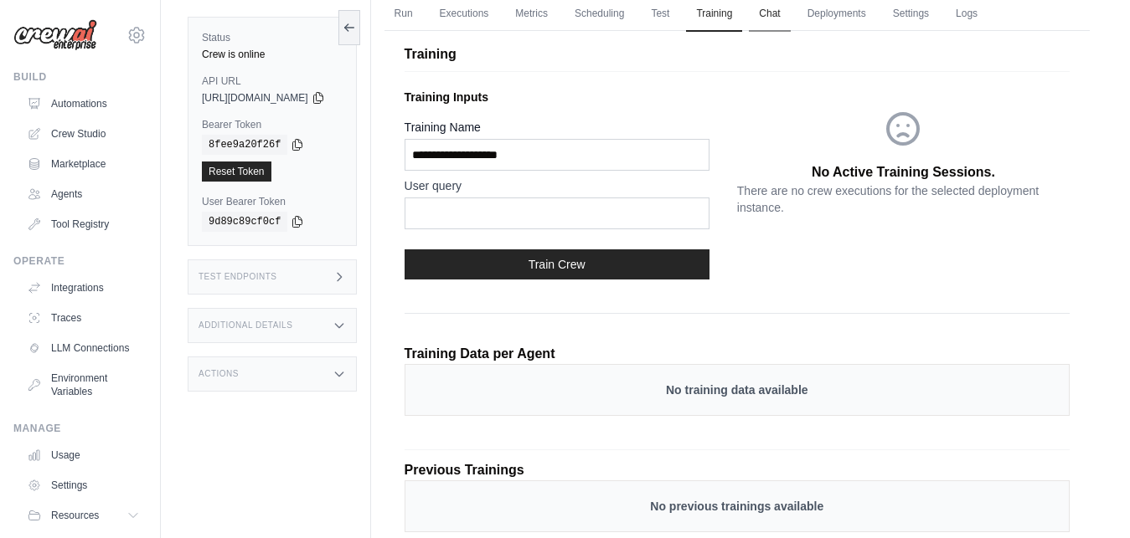
click at [790, 18] on link "Chat" at bounding box center [769, 14] width 41 height 35
click at [857, 18] on link "Deployments" at bounding box center [836, 14] width 79 height 35
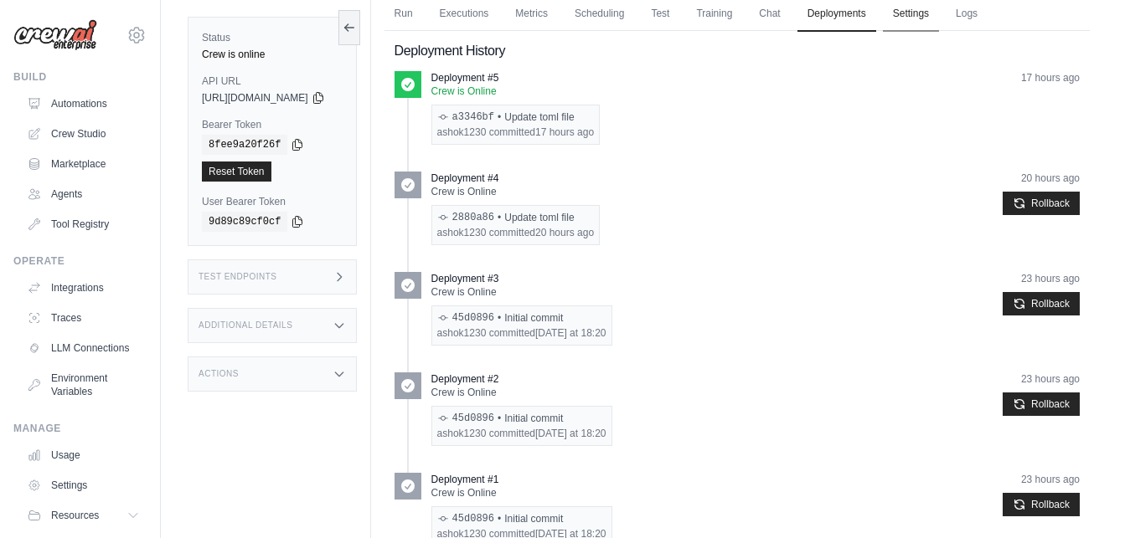
click at [939, 23] on link "Settings" at bounding box center [911, 14] width 56 height 35
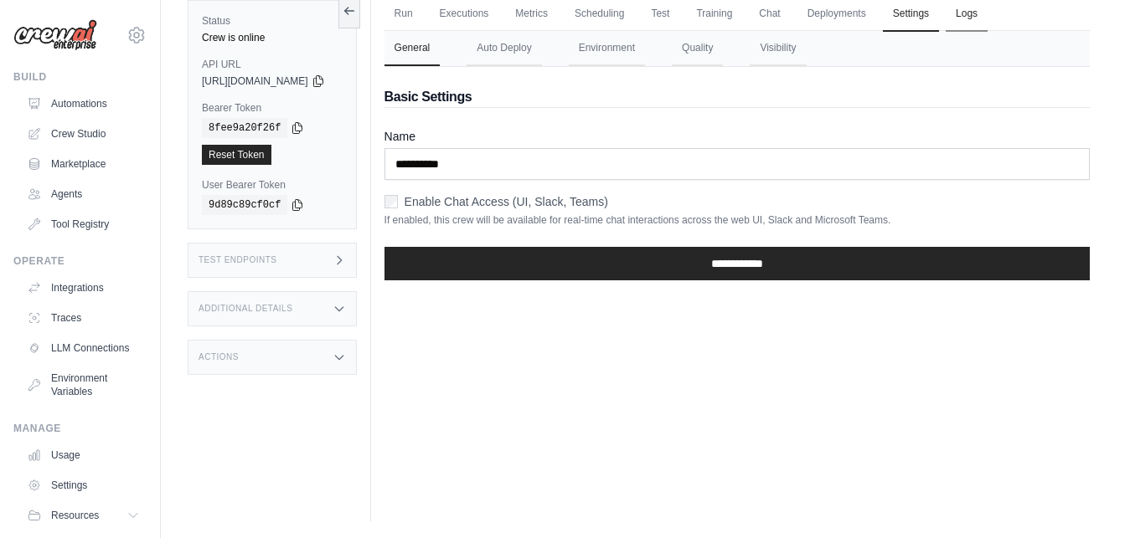
click at [984, 22] on link "Logs" at bounding box center [966, 14] width 42 height 35
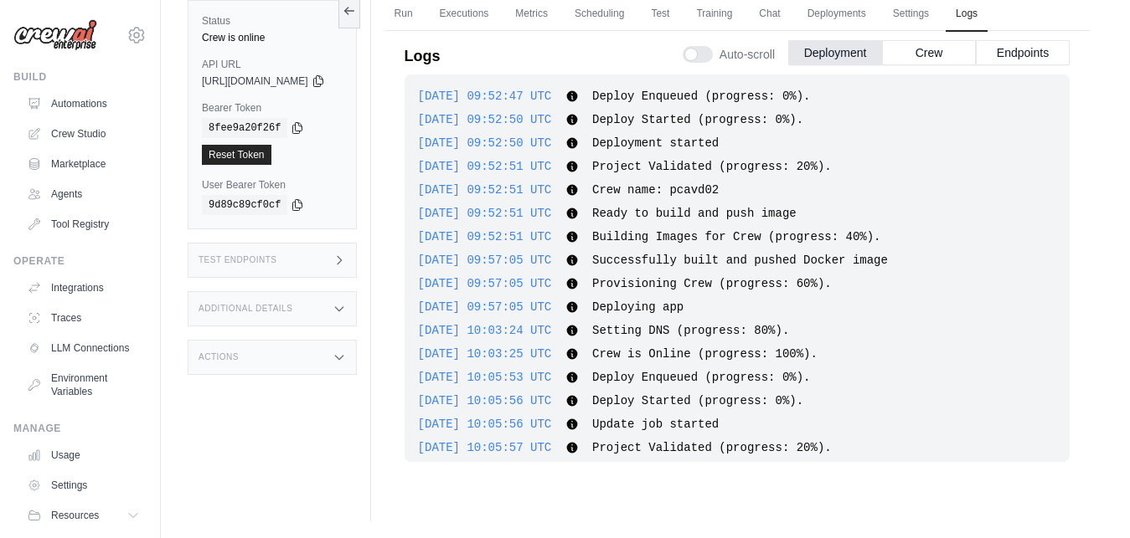
scroll to position [1304, 0]
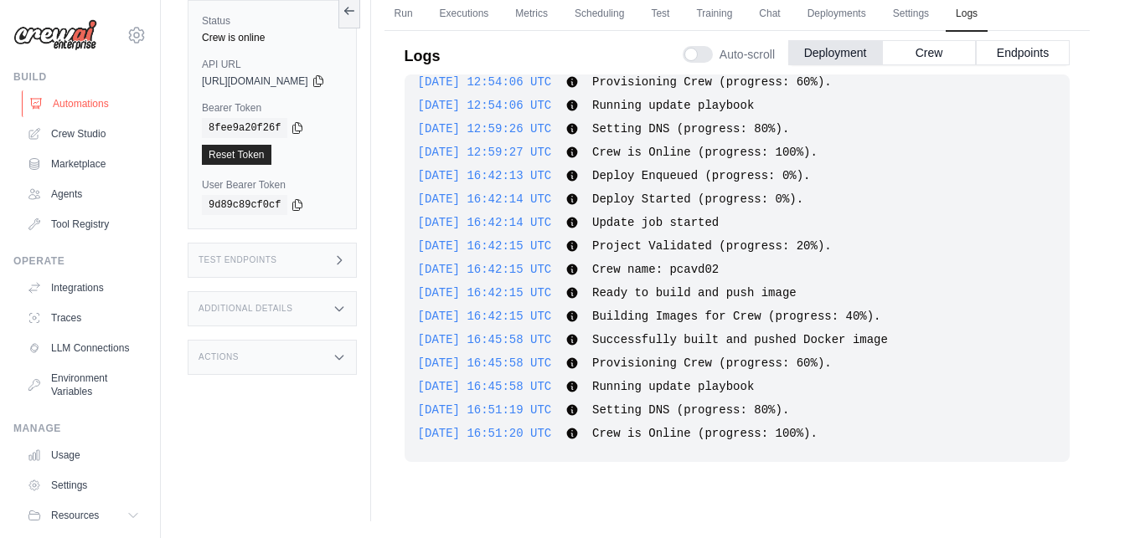
click at [99, 102] on link "Automations" at bounding box center [85, 103] width 126 height 27
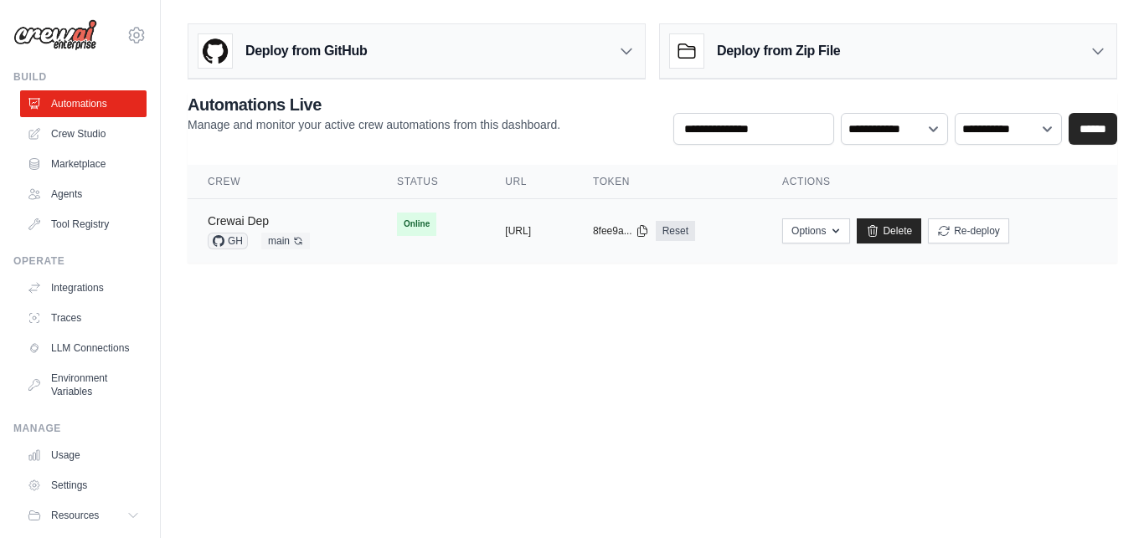
click at [265, 221] on link "Crewai Dep" at bounding box center [238, 220] width 61 height 13
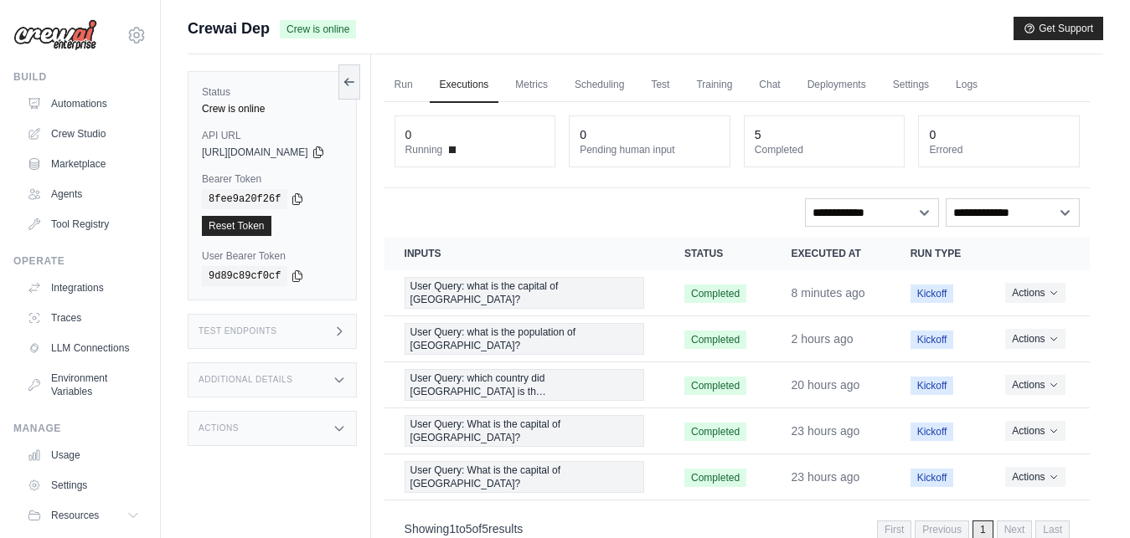
click at [336, 333] on div "Test Endpoints" at bounding box center [272, 331] width 169 height 35
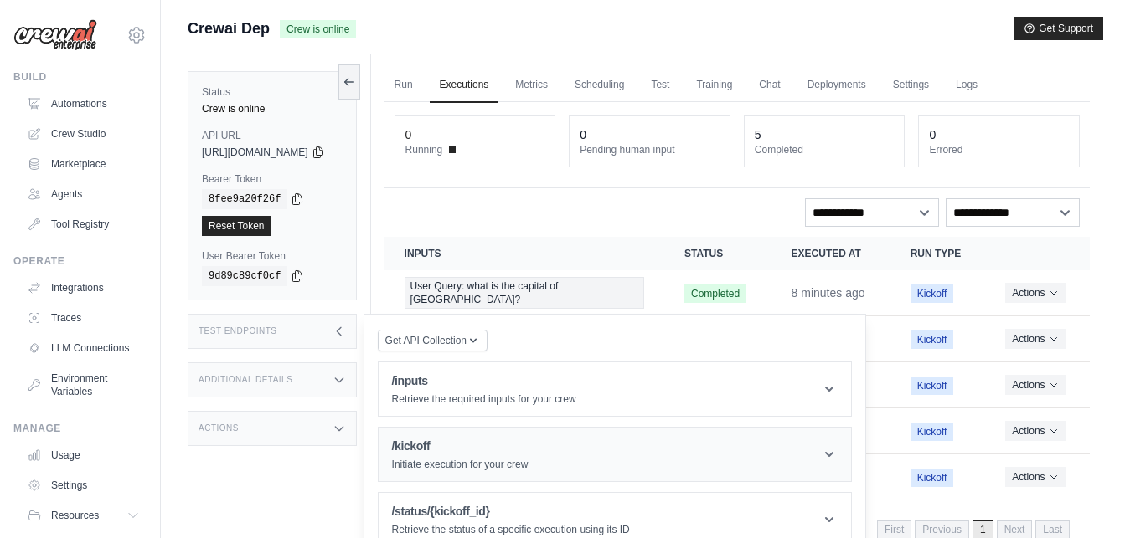
click at [487, 456] on div "/kickoff Initiate execution for your crew" at bounding box center [460, 454] width 136 height 33
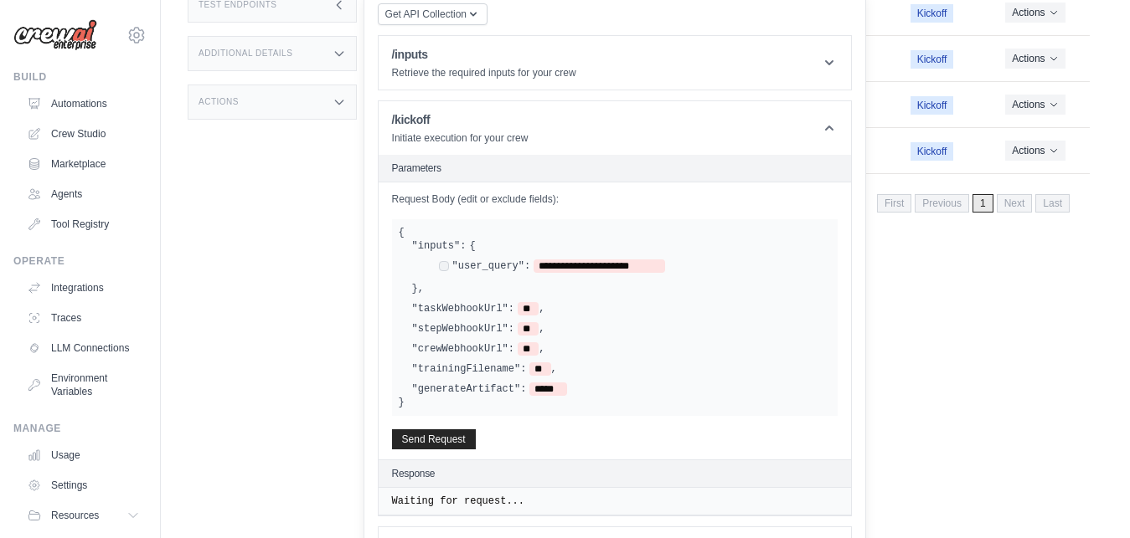
scroll to position [338, 0]
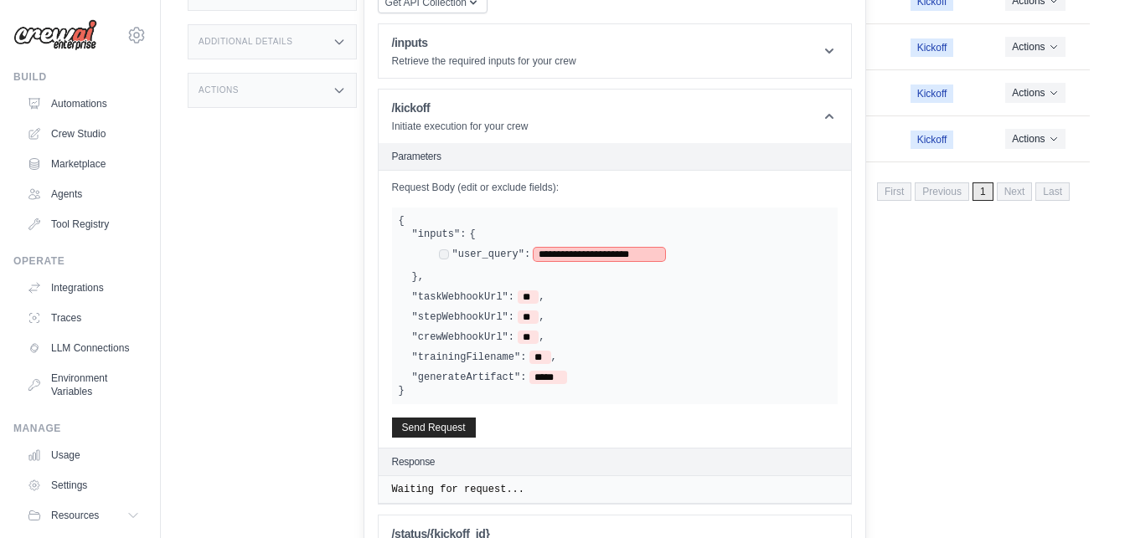
click at [614, 258] on span "**********" at bounding box center [598, 254] width 131 height 13
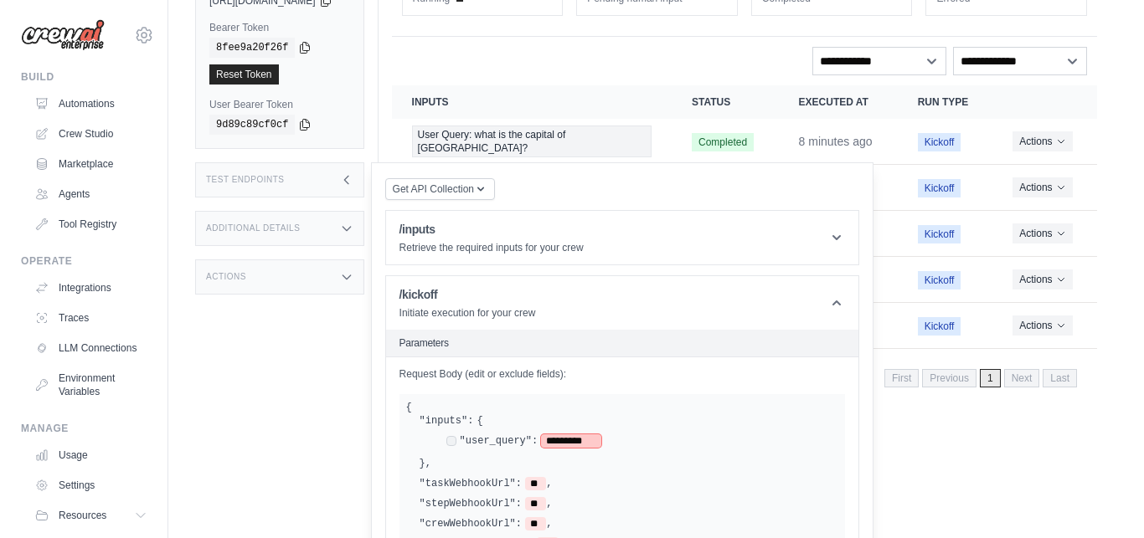
scroll to position [0, 0]
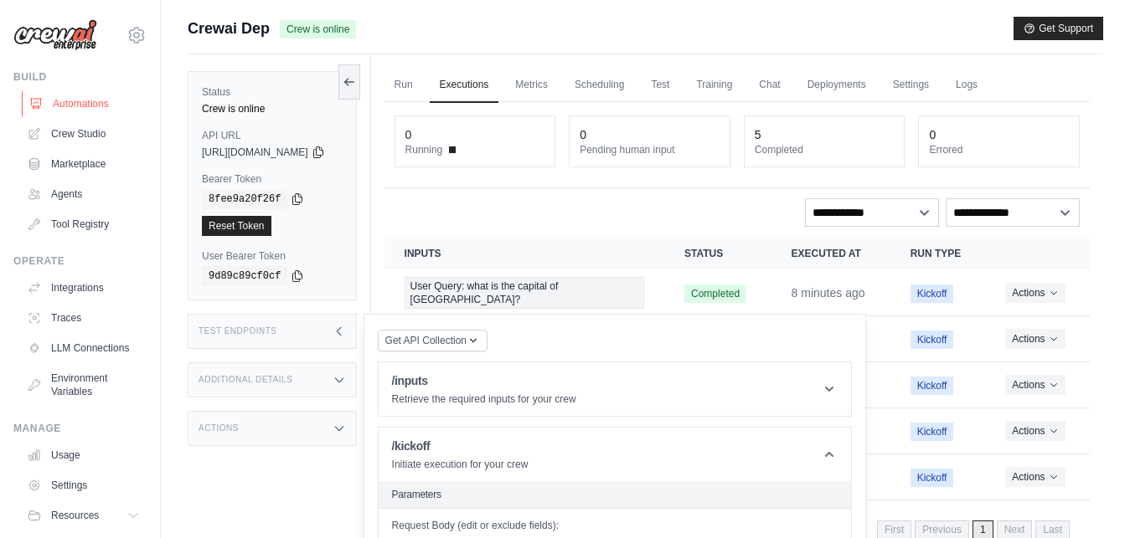
click at [97, 100] on link "Automations" at bounding box center [85, 103] width 126 height 27
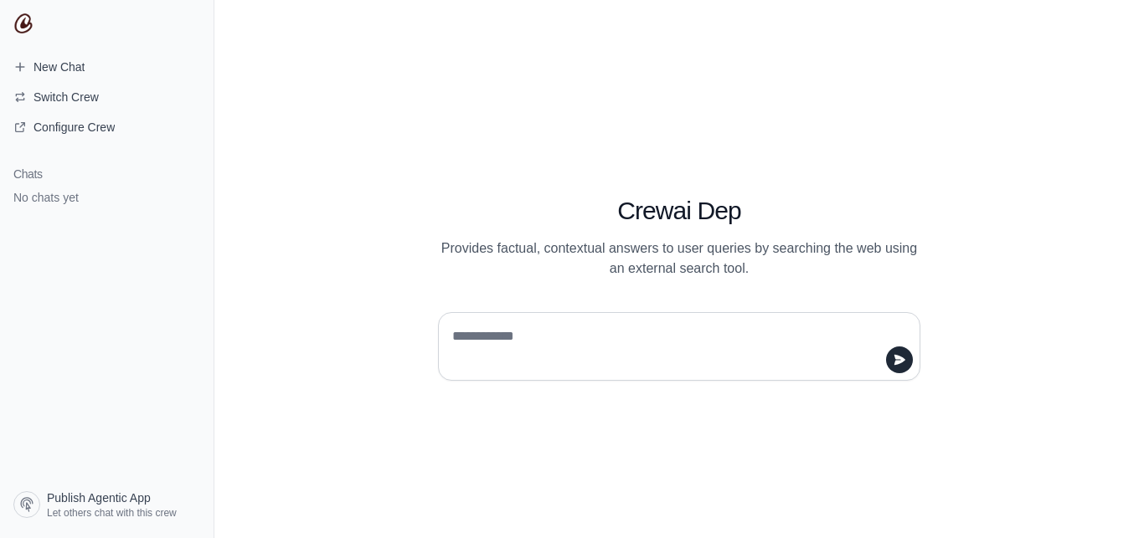
click at [507, 348] on textarea at bounding box center [674, 346] width 450 height 47
type textarea "**"
